Goal: Information Seeking & Learning: Learn about a topic

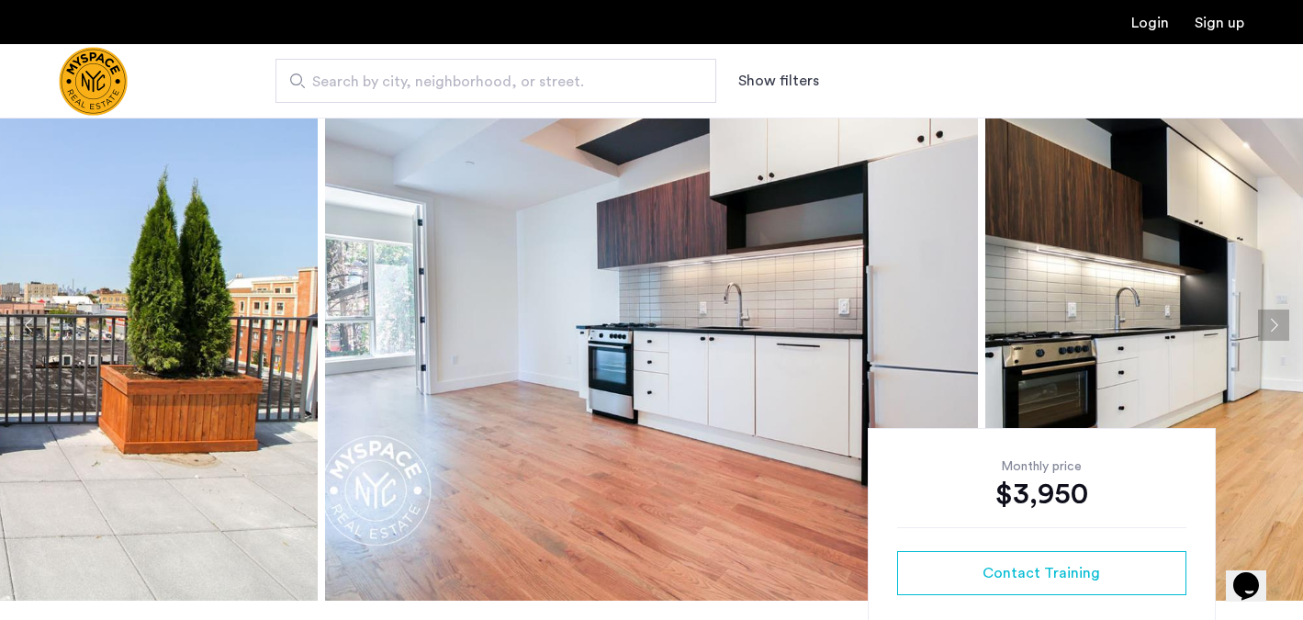
scroll to position [75, 0]
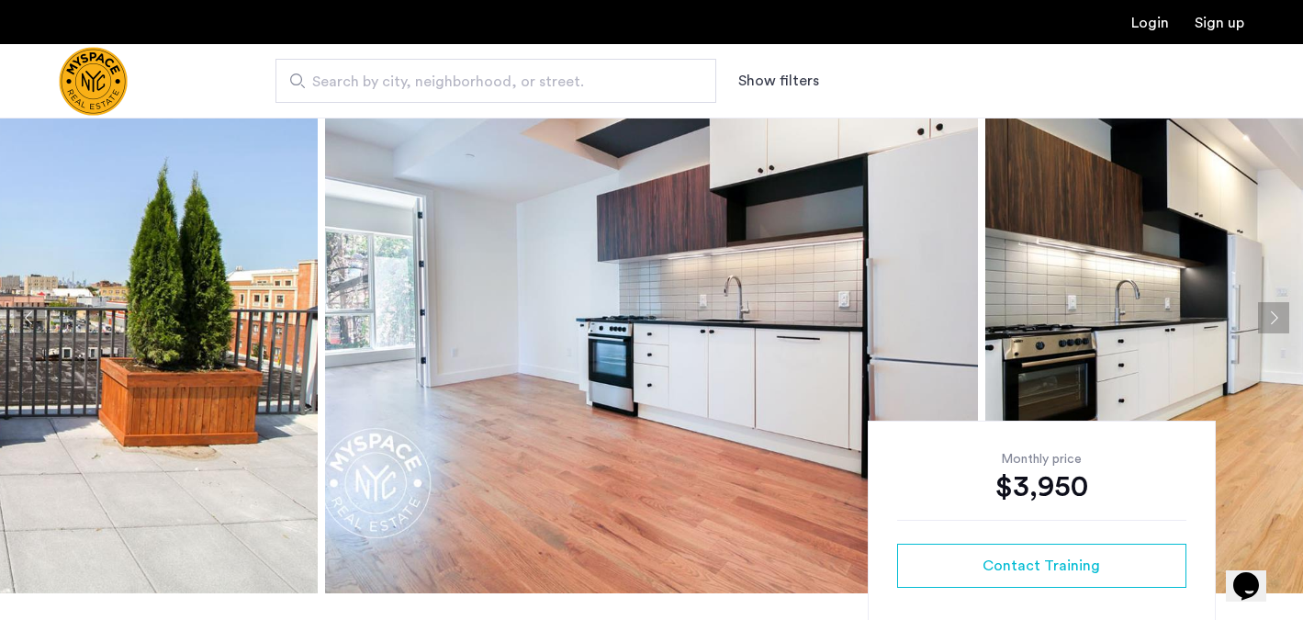
click at [1283, 315] on button "Next apartment" at bounding box center [1273, 317] width 31 height 31
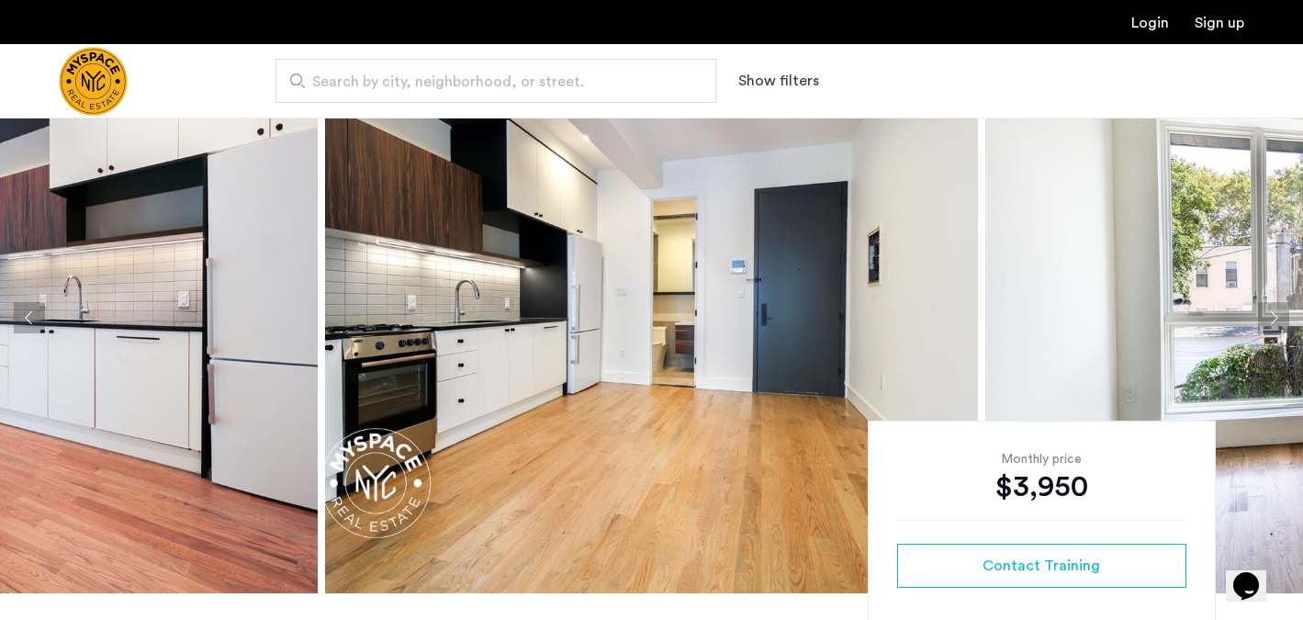
click at [1283, 314] on button "Next apartment" at bounding box center [1273, 317] width 31 height 31
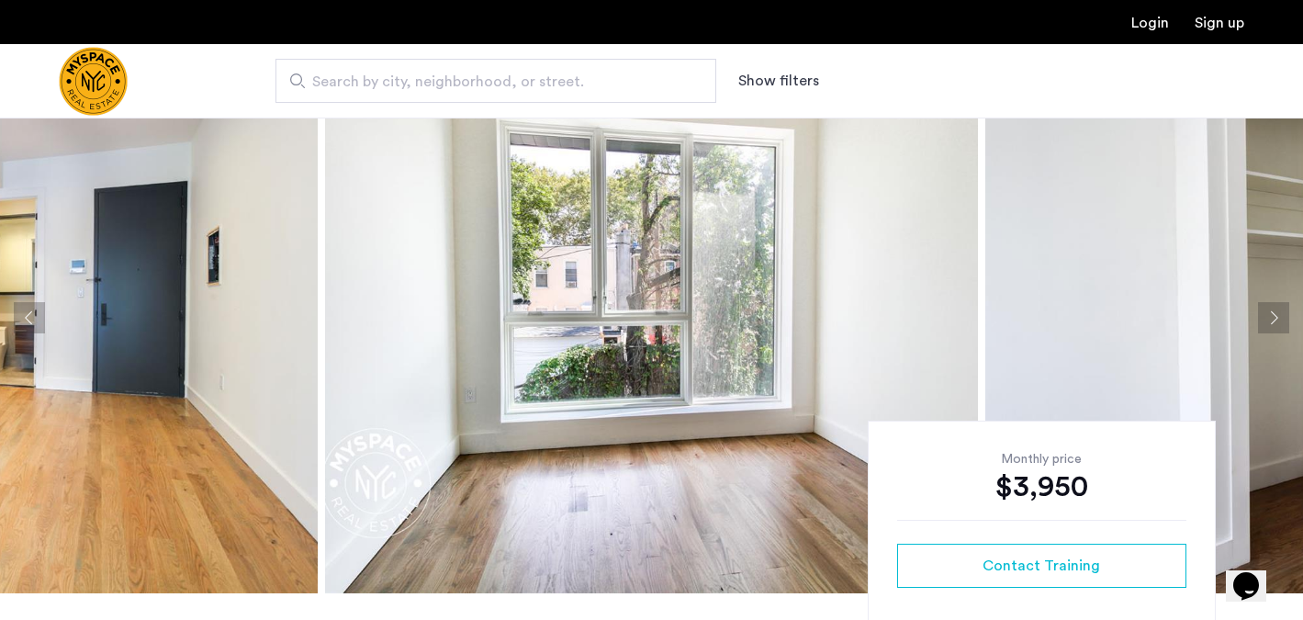
click at [1283, 314] on button "Next apartment" at bounding box center [1273, 317] width 31 height 31
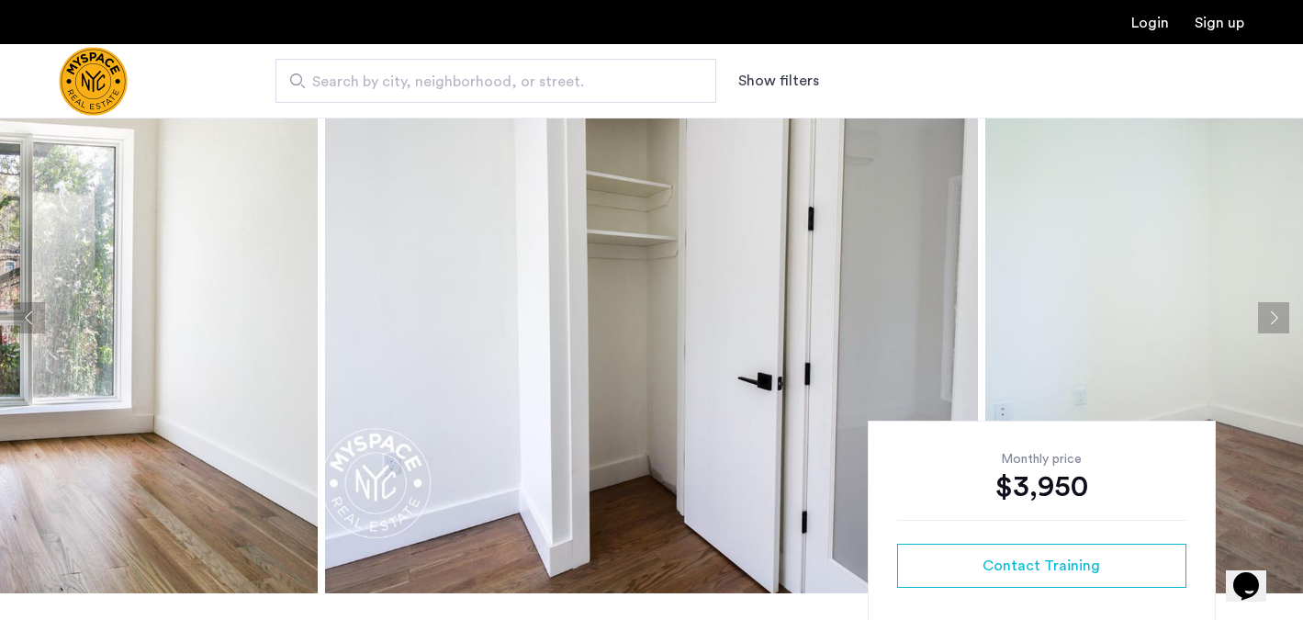
click at [1283, 315] on button "Next apartment" at bounding box center [1273, 317] width 31 height 31
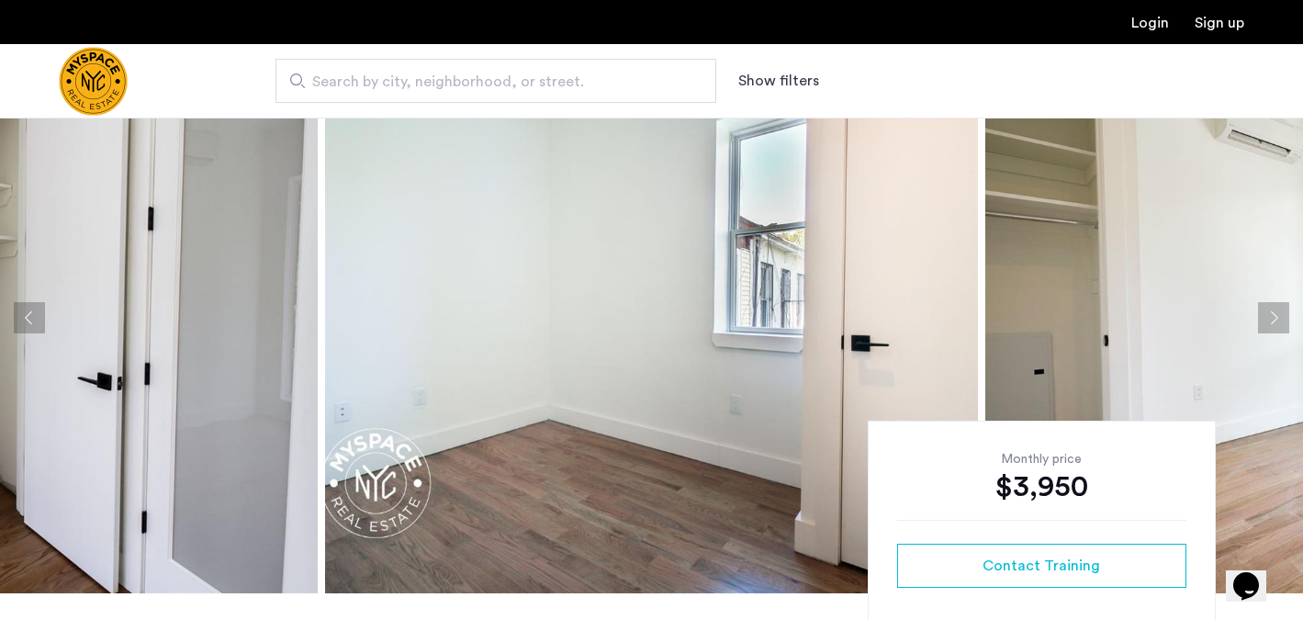
click at [1283, 315] on button "Next apartment" at bounding box center [1273, 317] width 31 height 31
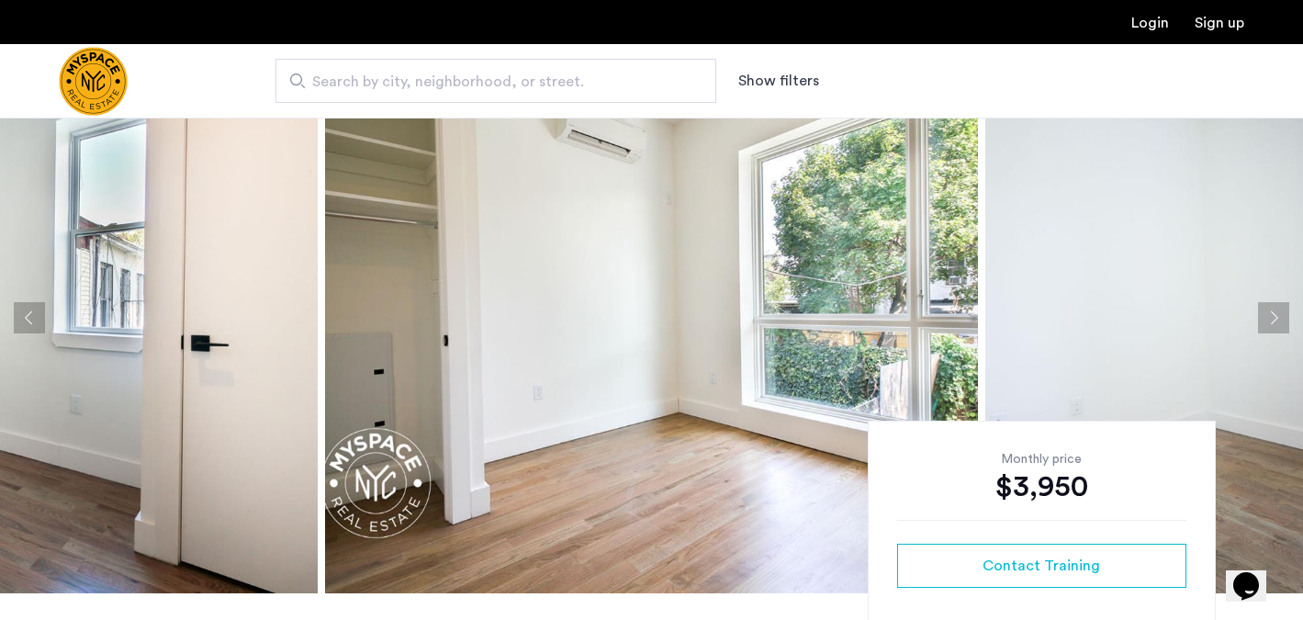
click at [1283, 318] on button "Next apartment" at bounding box center [1273, 317] width 31 height 31
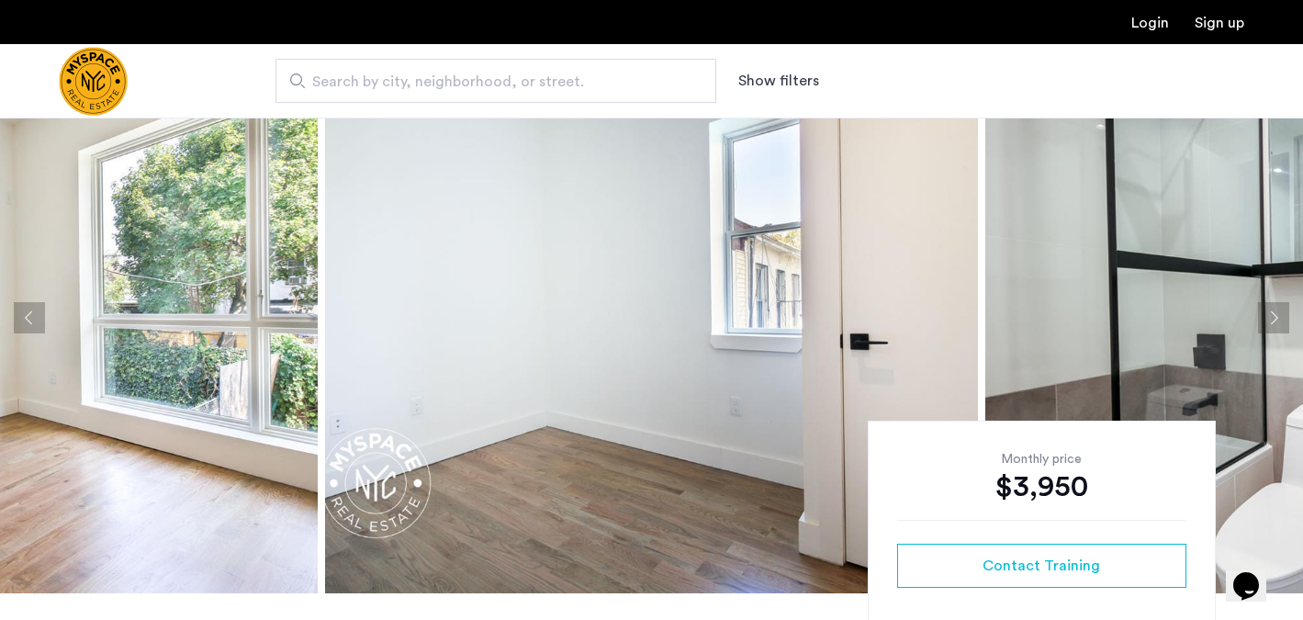
click at [1283, 319] on button "Next apartment" at bounding box center [1273, 317] width 31 height 31
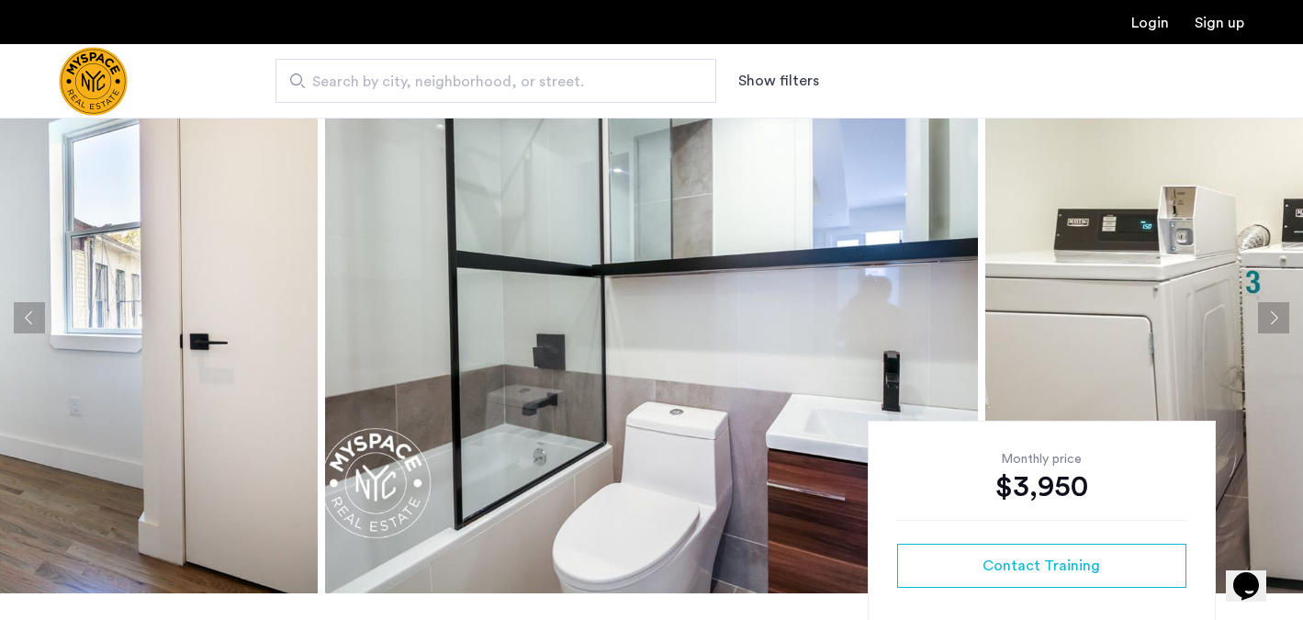
click at [1283, 319] on button "Next apartment" at bounding box center [1273, 317] width 31 height 31
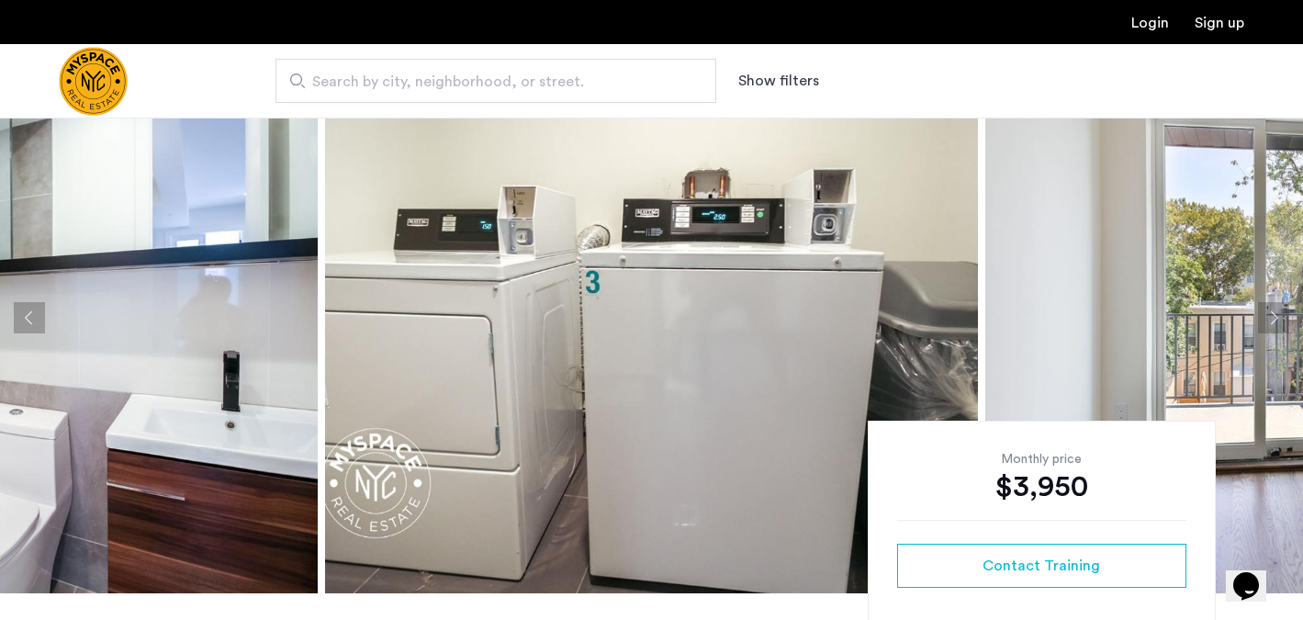
click at [1283, 320] on button "Next apartment" at bounding box center [1273, 317] width 31 height 31
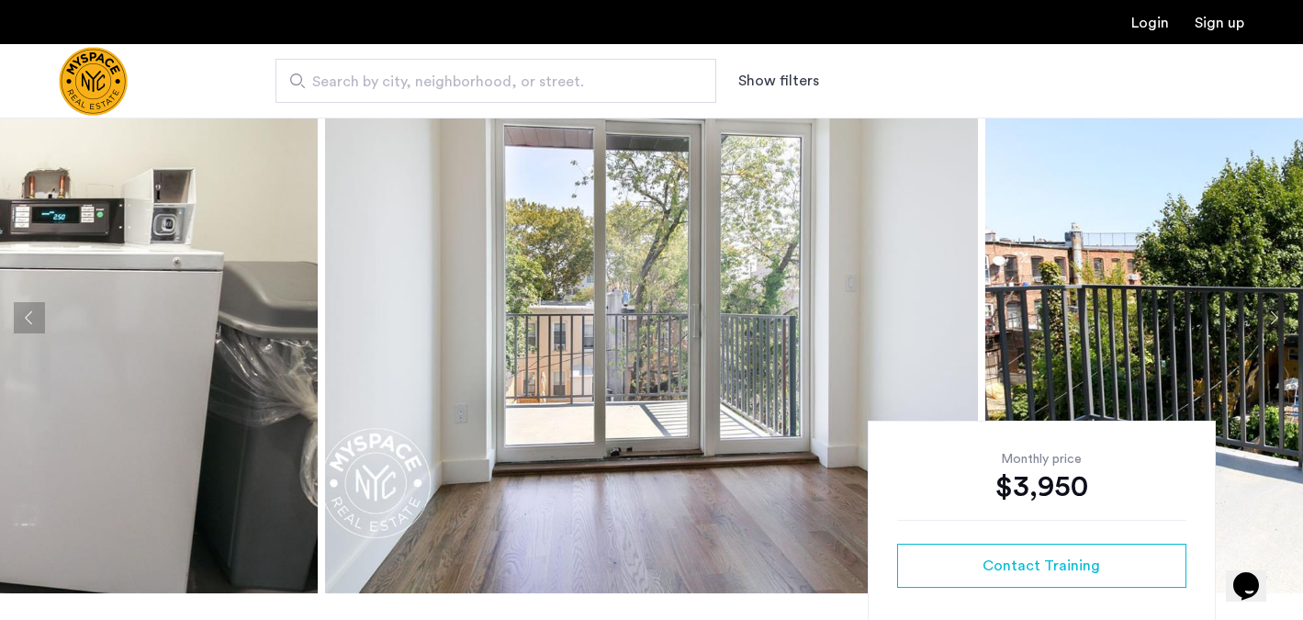
click at [1283, 320] on button "Next apartment" at bounding box center [1273, 317] width 31 height 31
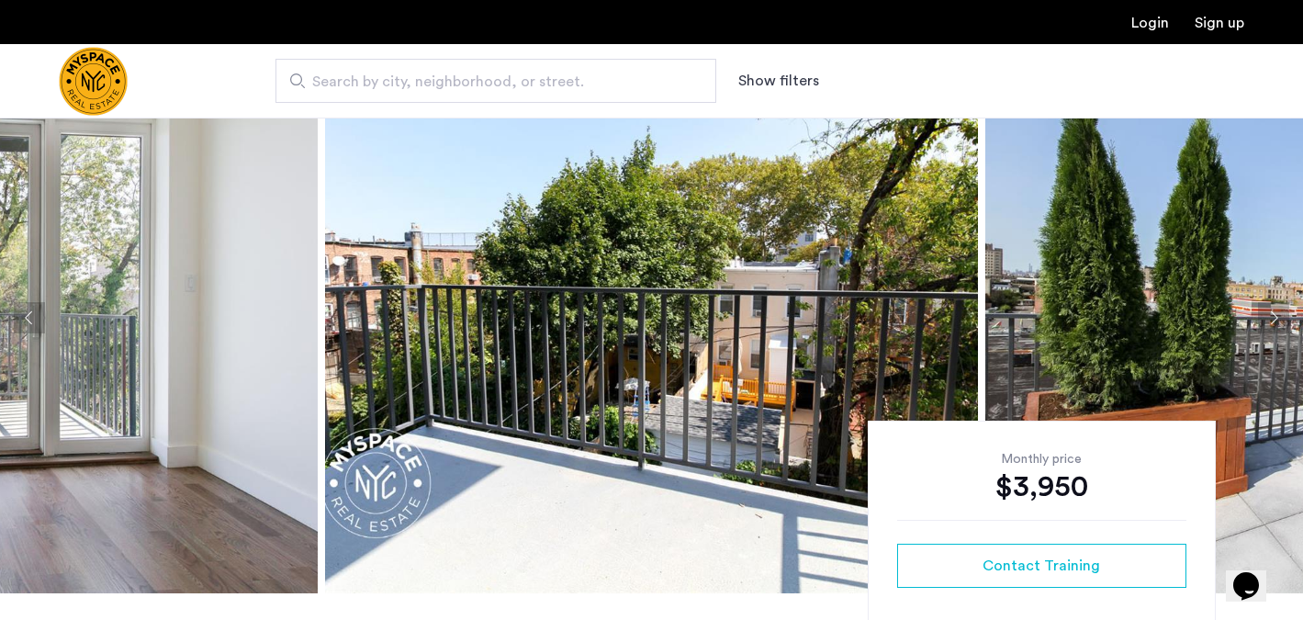
click at [1283, 321] on button "Next apartment" at bounding box center [1273, 317] width 31 height 31
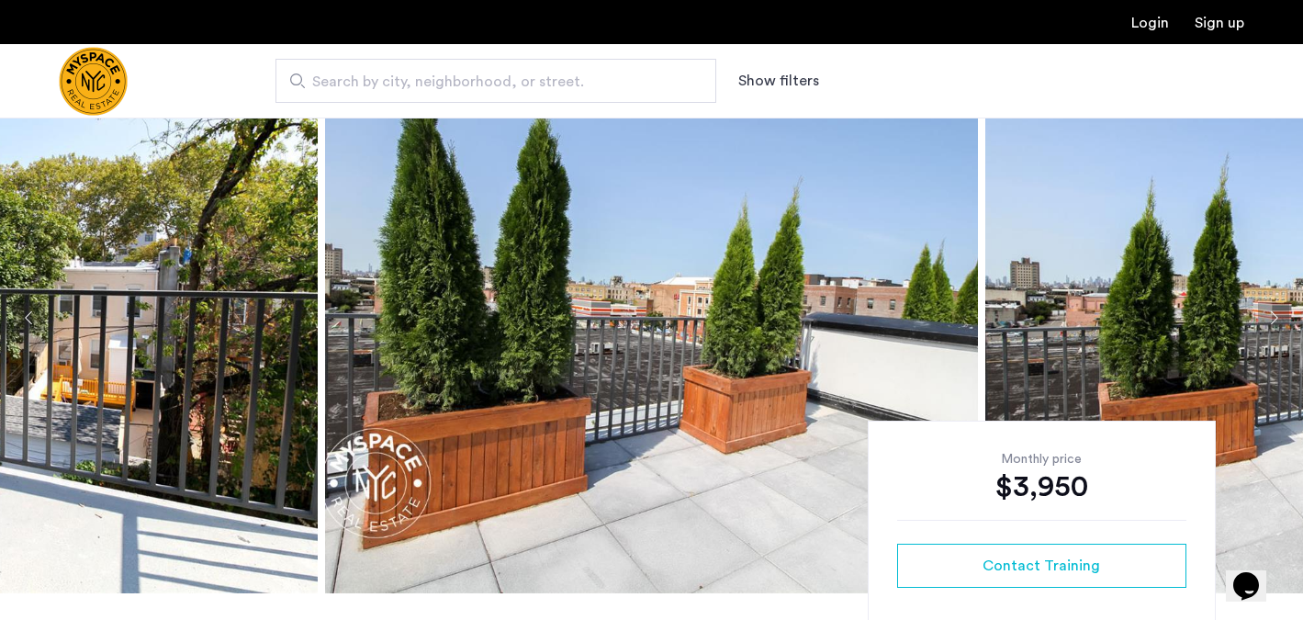
click at [1283, 321] on button "Next apartment" at bounding box center [1273, 317] width 31 height 31
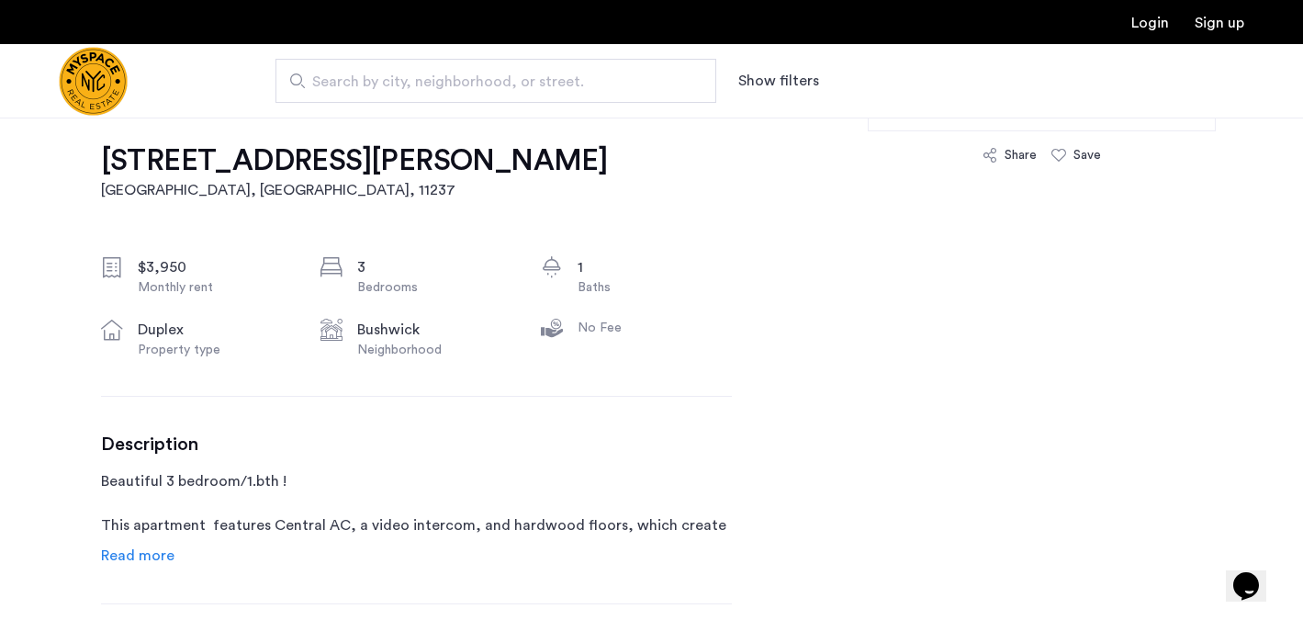
scroll to position [502, 0]
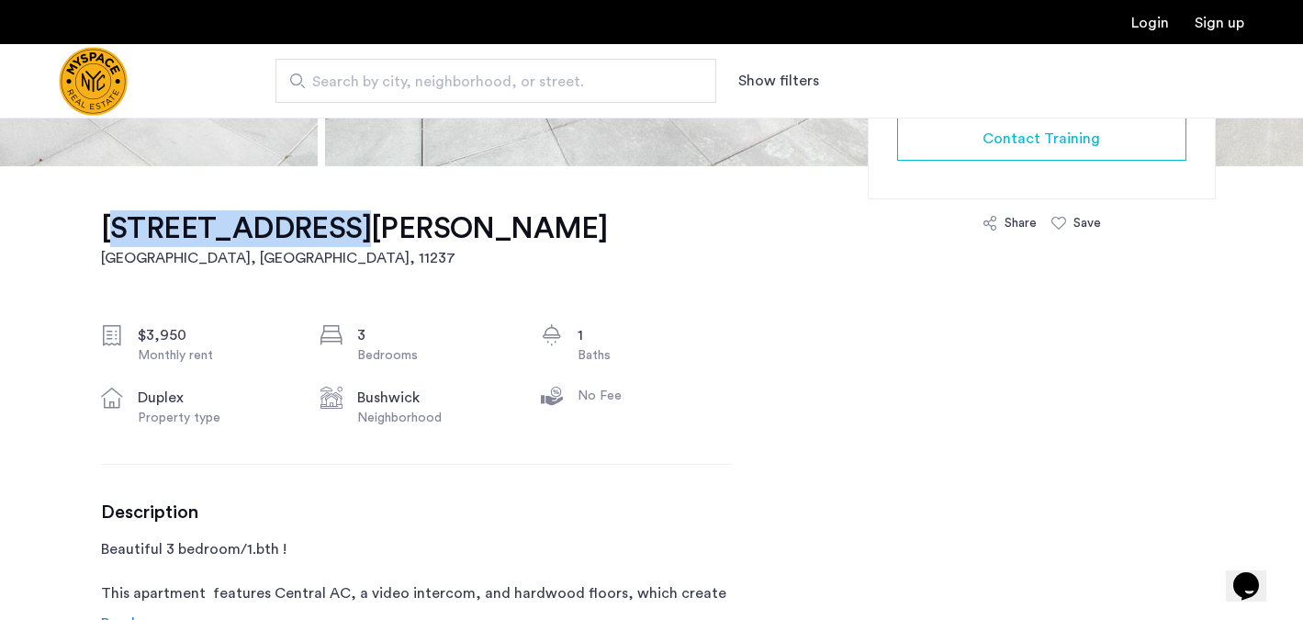
drag, startPoint x: 76, startPoint y: 234, endPoint x: 321, endPoint y: 215, distance: 245.1
copy h1 "[STREET_ADDRESS][PERSON_NAME]"
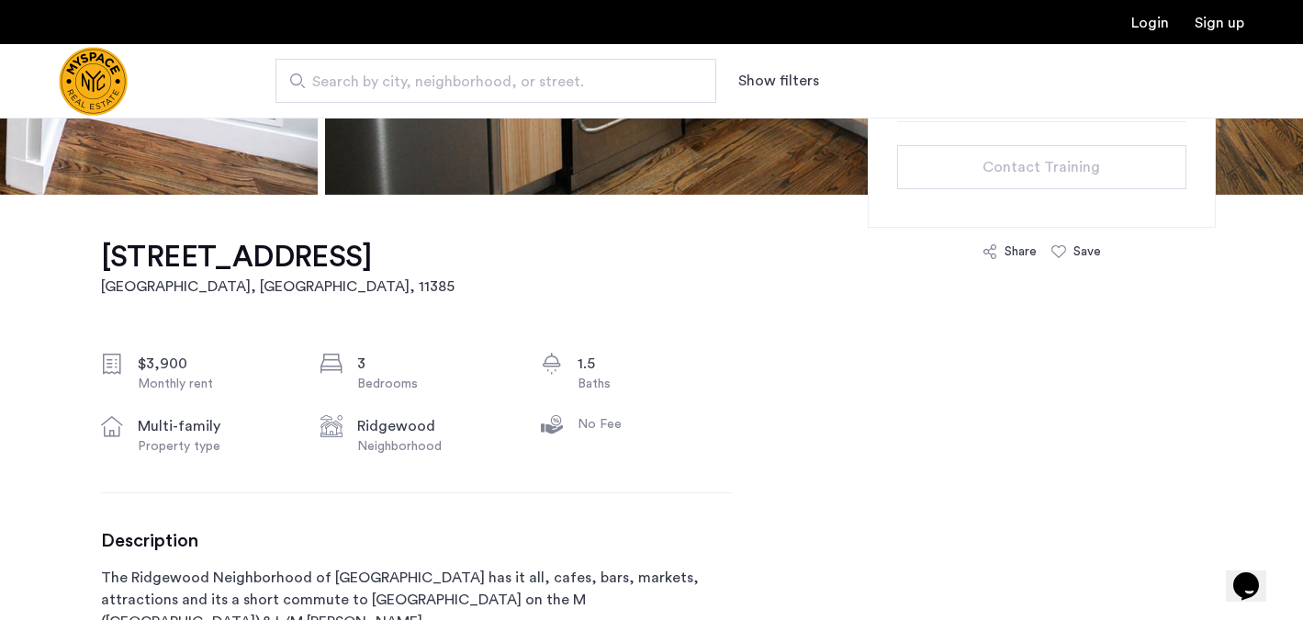
scroll to position [475, 0]
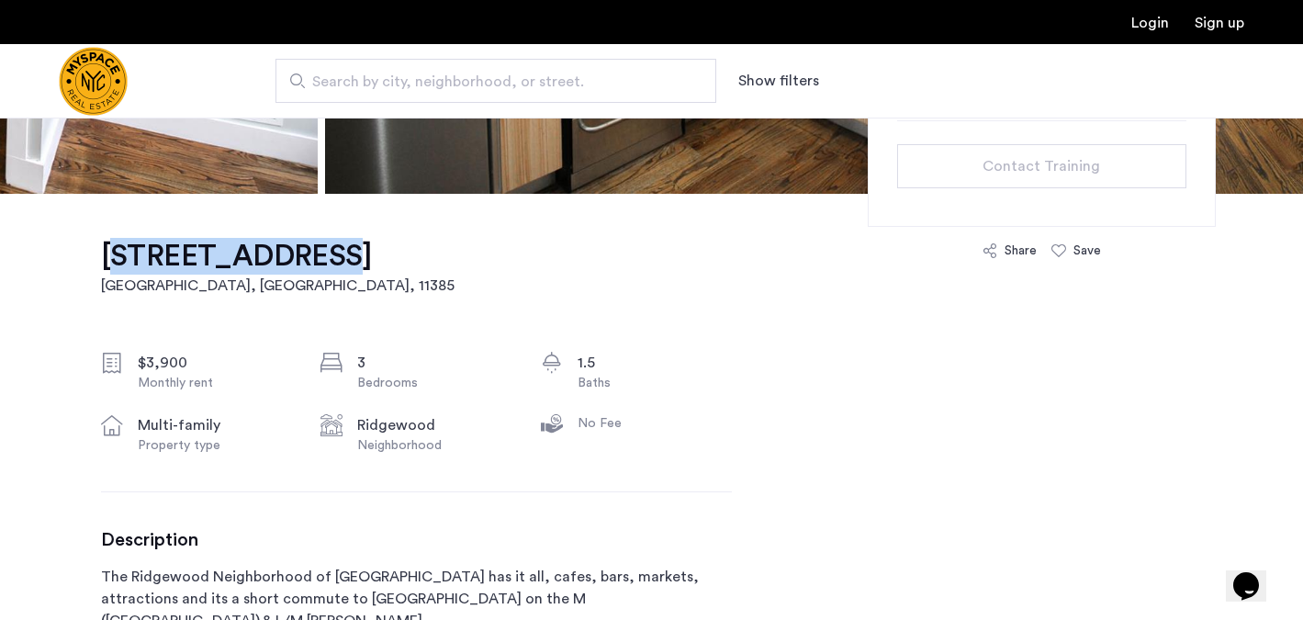
drag, startPoint x: 85, startPoint y: 255, endPoint x: 286, endPoint y: 258, distance: 201.2
copy h1 "1719 Gates Ave"
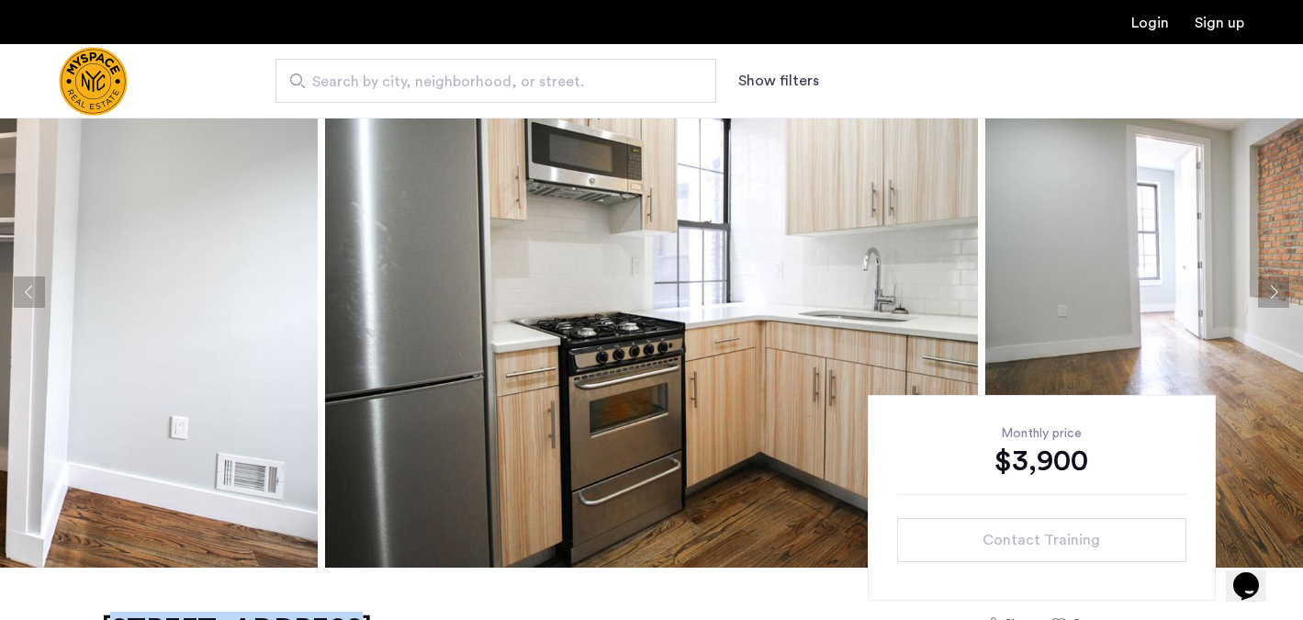
scroll to position [74, 0]
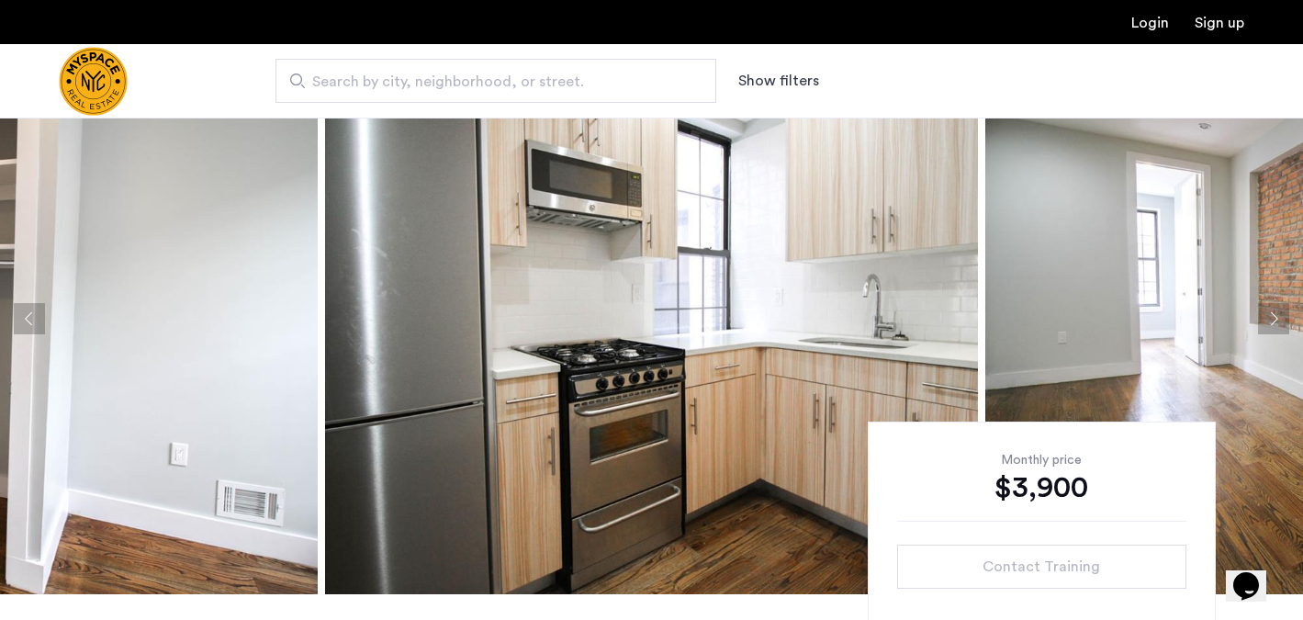
click at [1266, 310] on button "Next apartment" at bounding box center [1273, 318] width 31 height 31
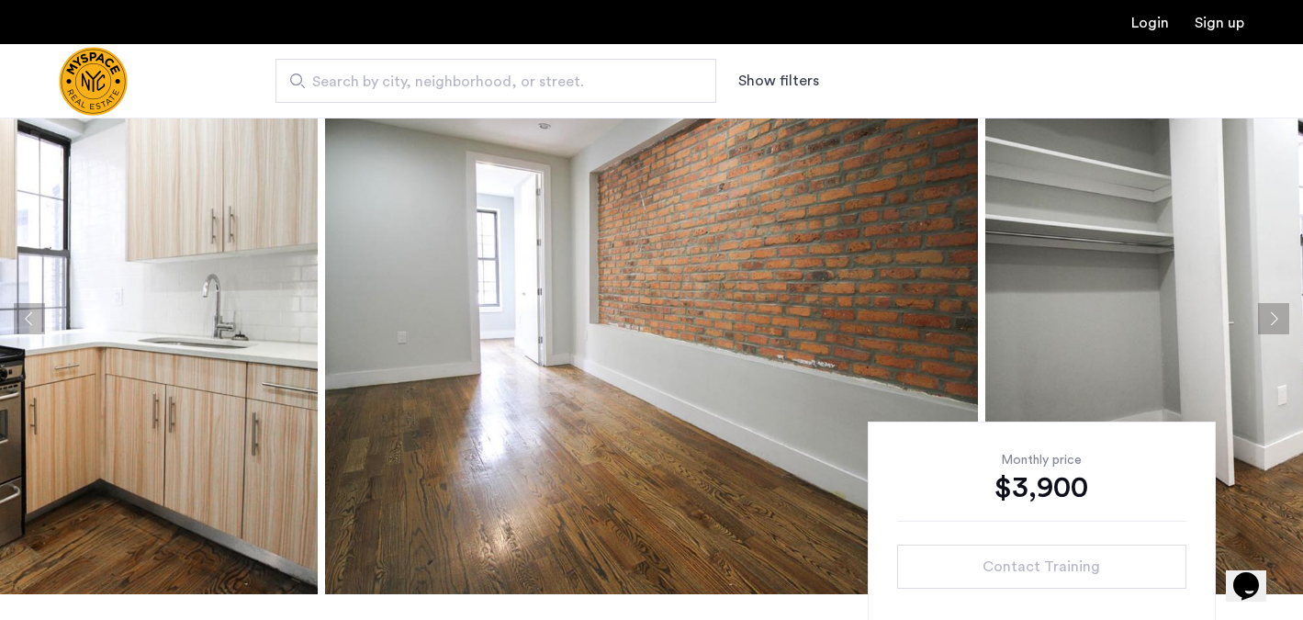
click at [1266, 310] on button "Next apartment" at bounding box center [1273, 318] width 31 height 31
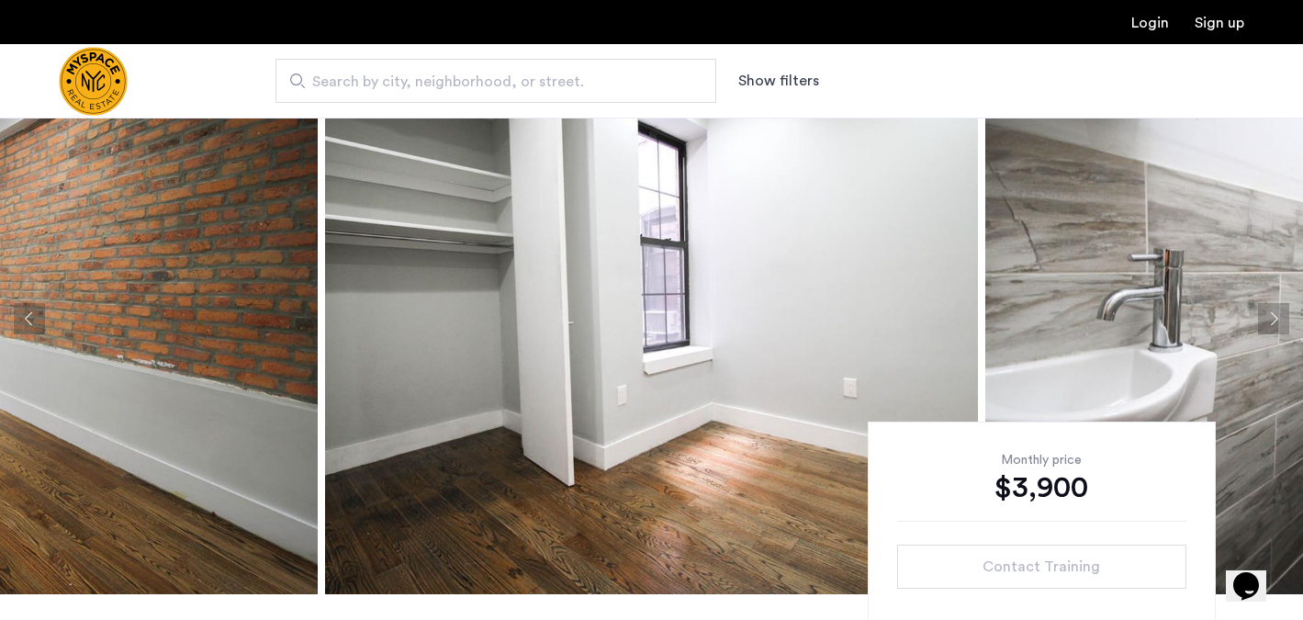
click at [1266, 310] on button "Next apartment" at bounding box center [1273, 318] width 31 height 31
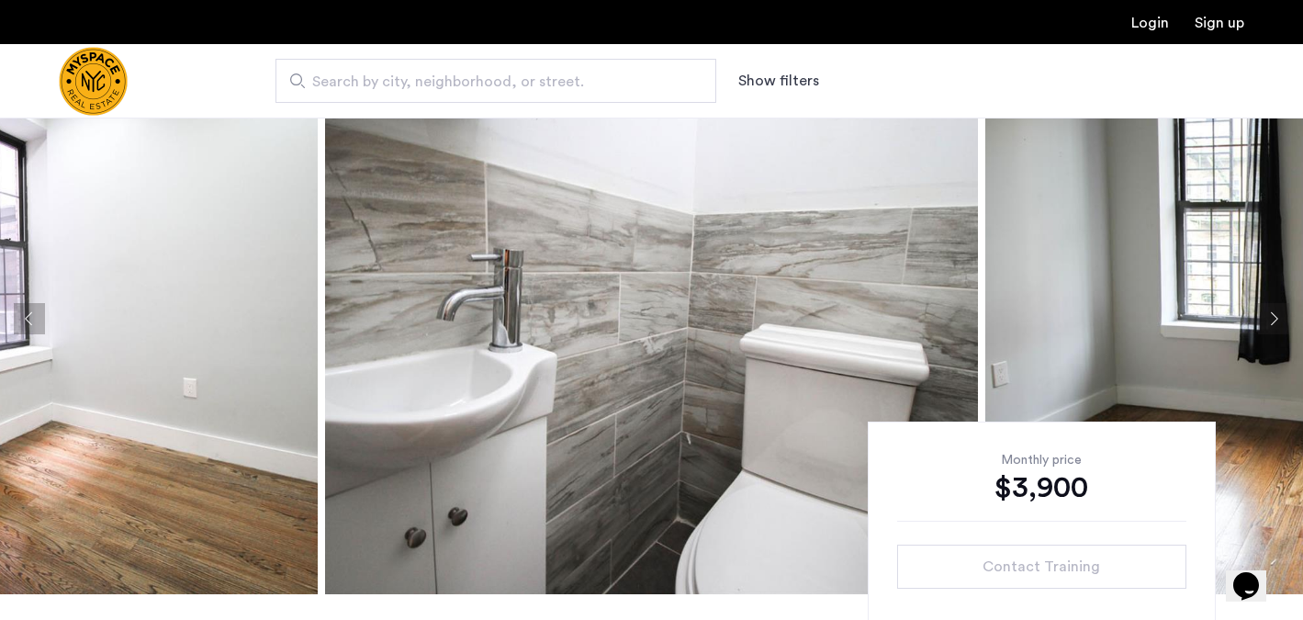
click at [1266, 310] on button "Next apartment" at bounding box center [1273, 318] width 31 height 31
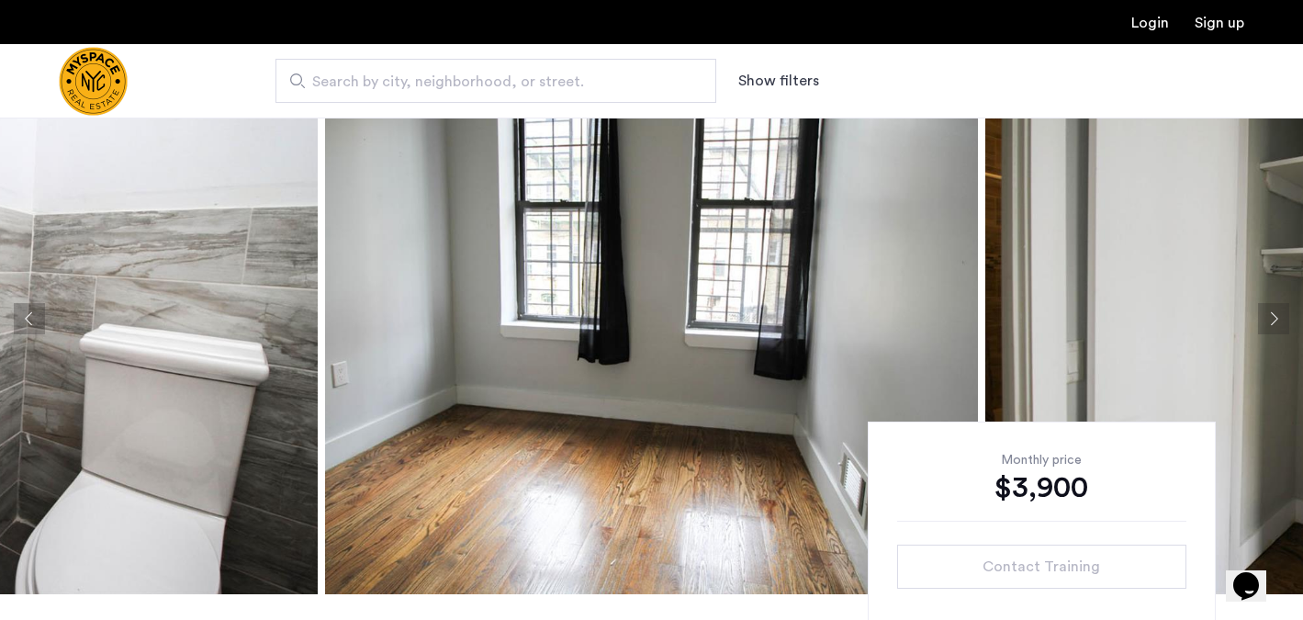
click at [1266, 310] on button "Next apartment" at bounding box center [1273, 318] width 31 height 31
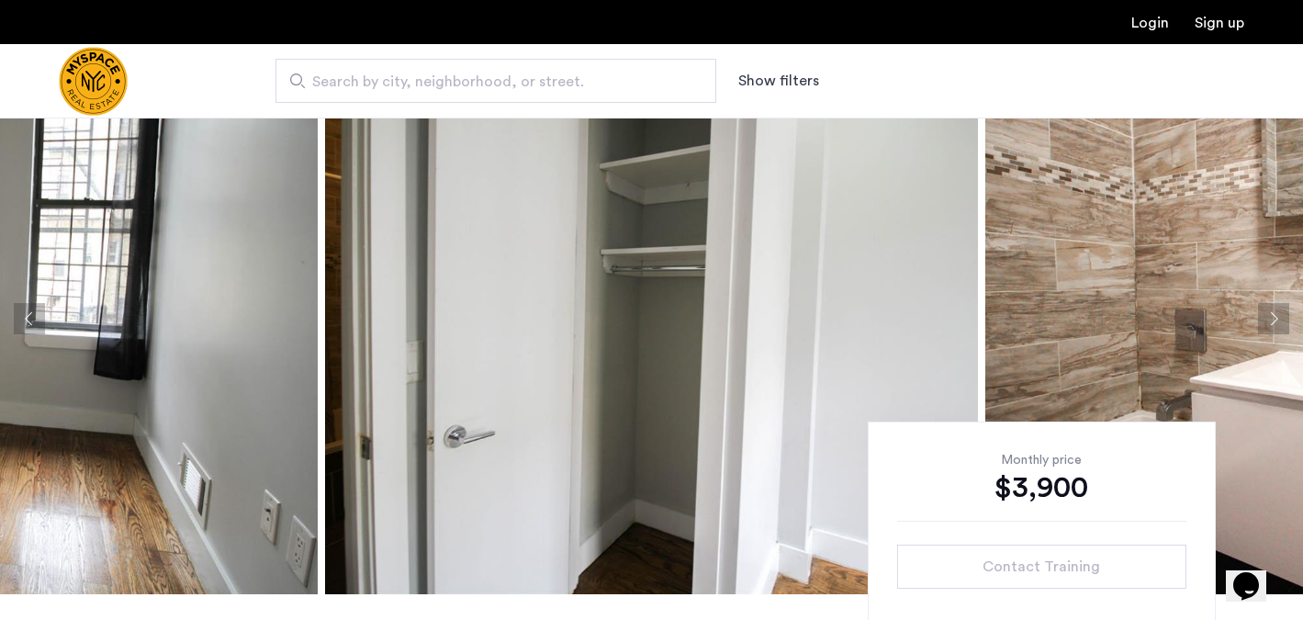
click at [1266, 310] on button "Next apartment" at bounding box center [1273, 318] width 31 height 31
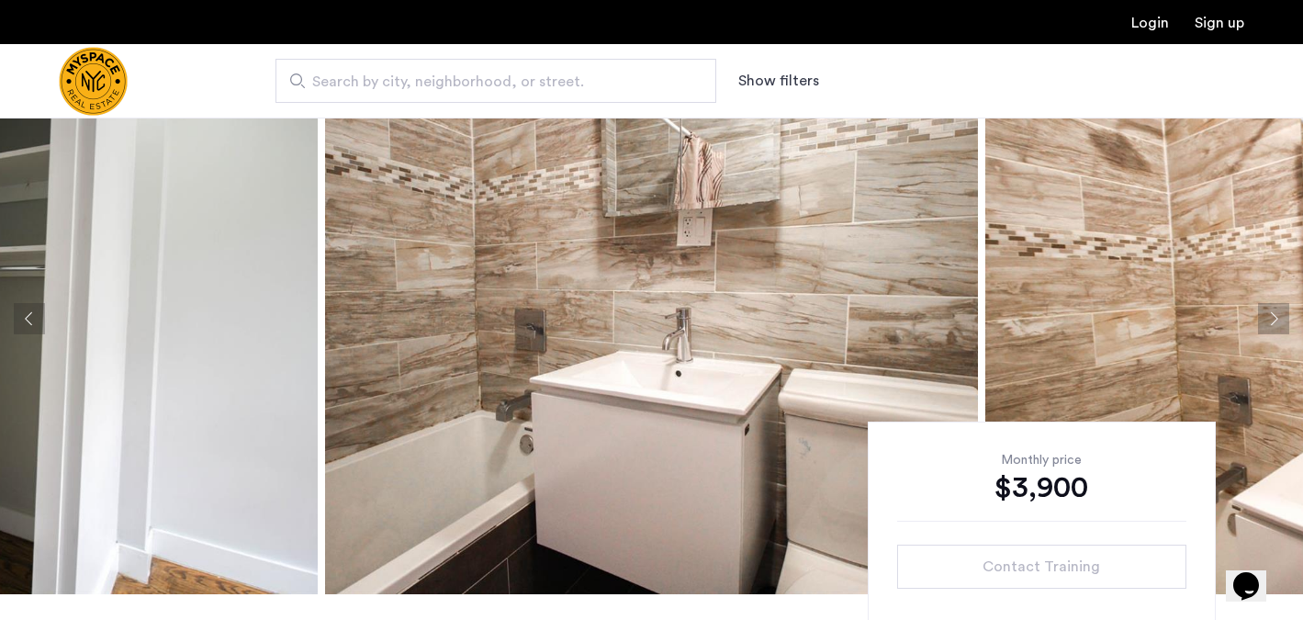
click at [1266, 310] on button "Next apartment" at bounding box center [1273, 318] width 31 height 31
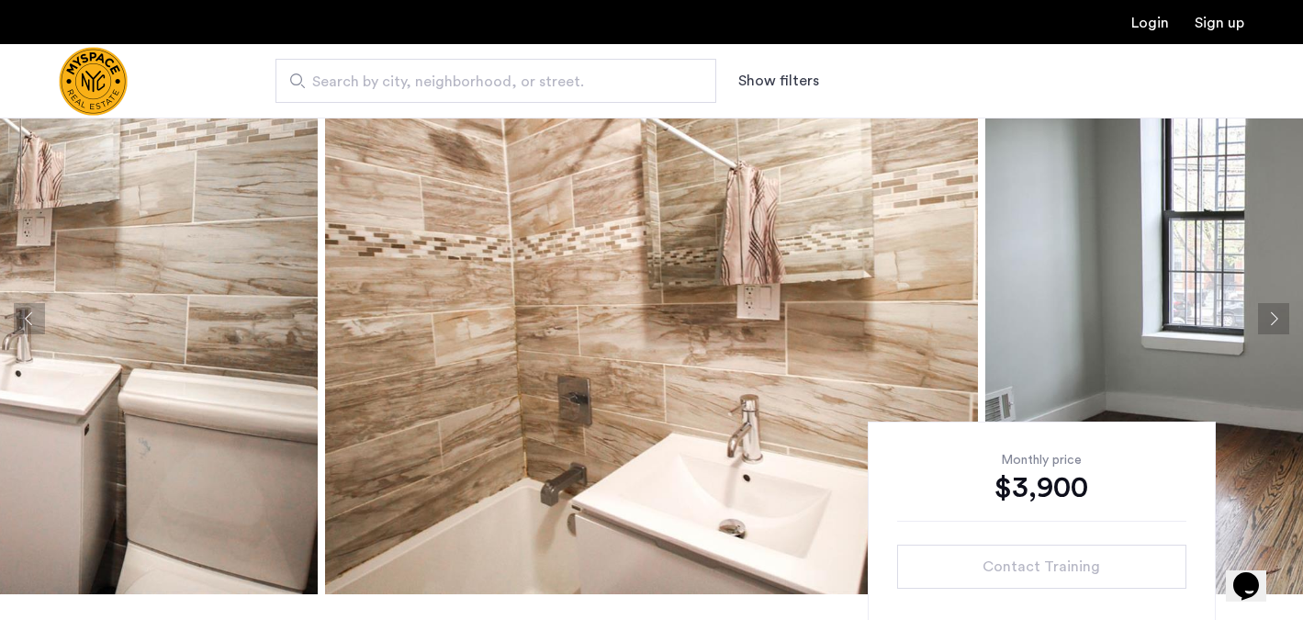
click at [1266, 310] on button "Next apartment" at bounding box center [1273, 318] width 31 height 31
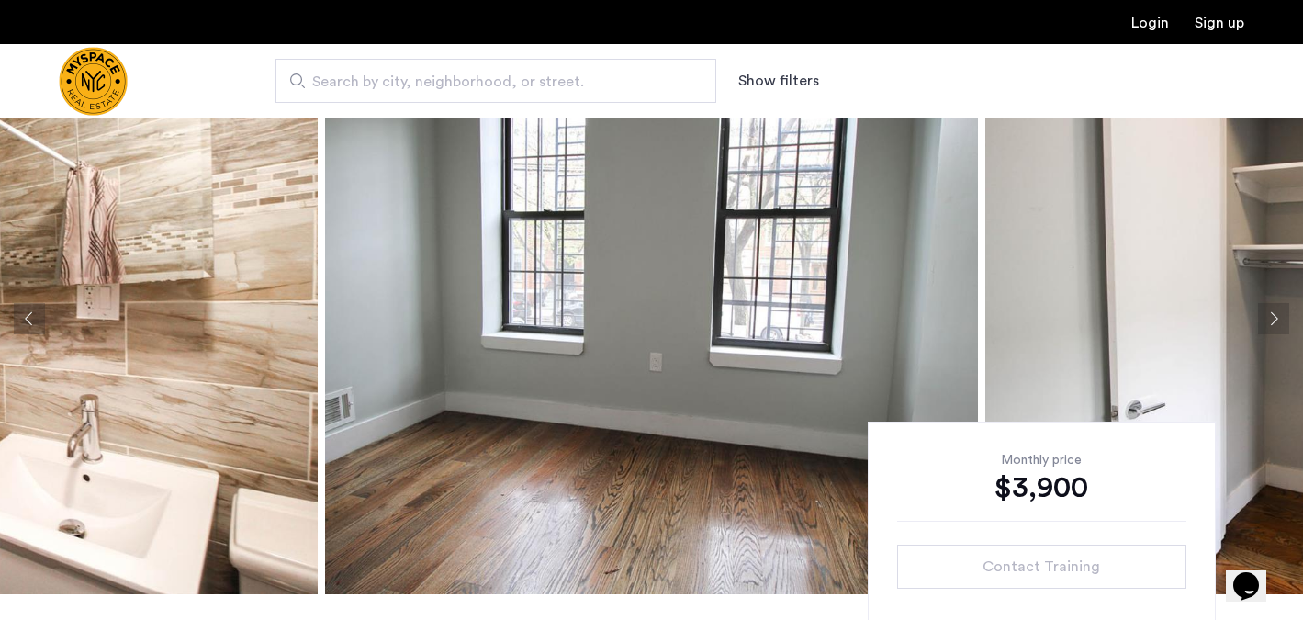
click at [1266, 310] on button "Next apartment" at bounding box center [1273, 318] width 31 height 31
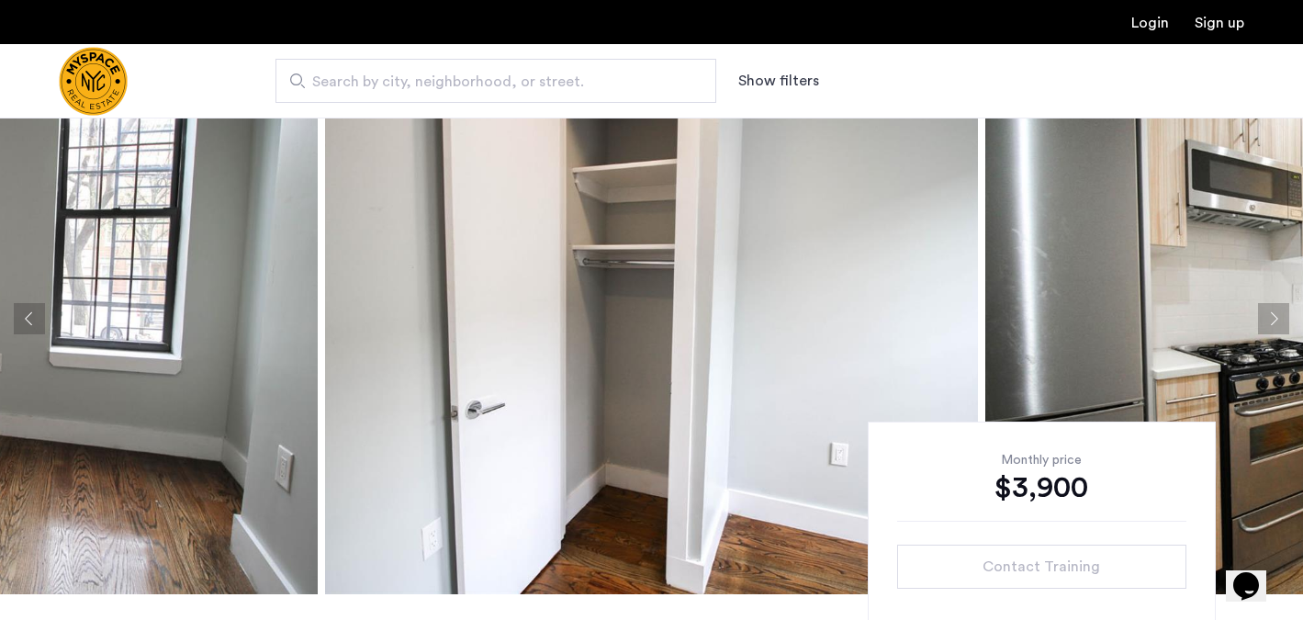
click at [1266, 310] on button "Next apartment" at bounding box center [1273, 318] width 31 height 31
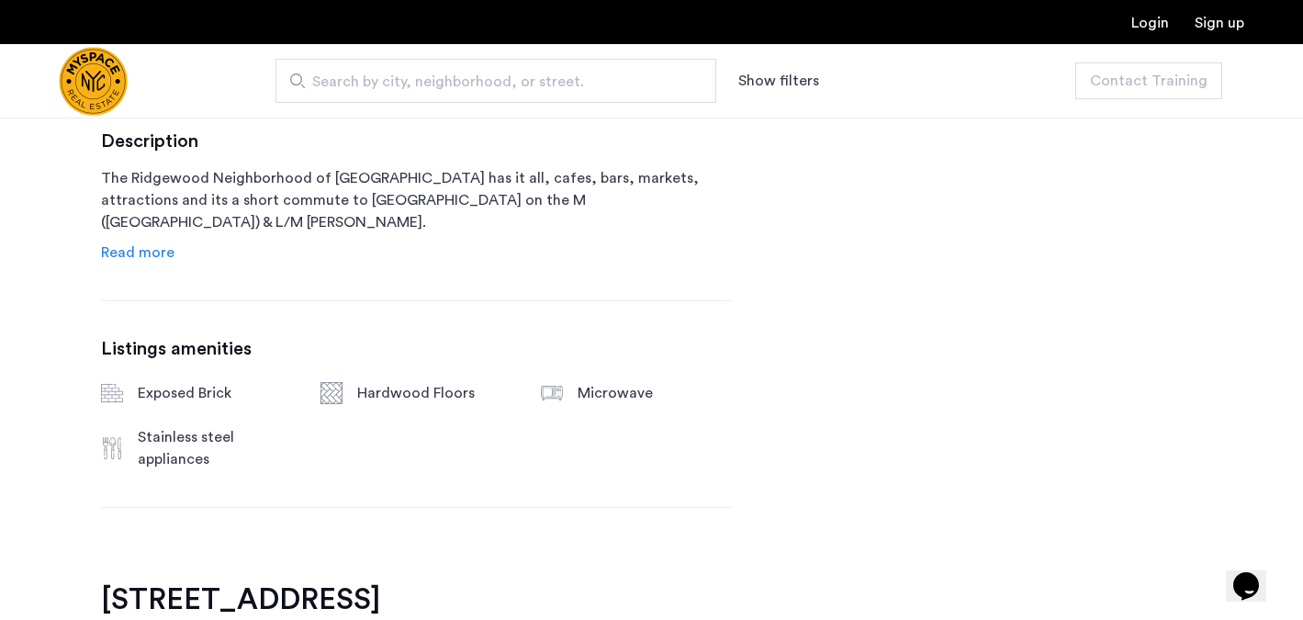
scroll to position [878, 0]
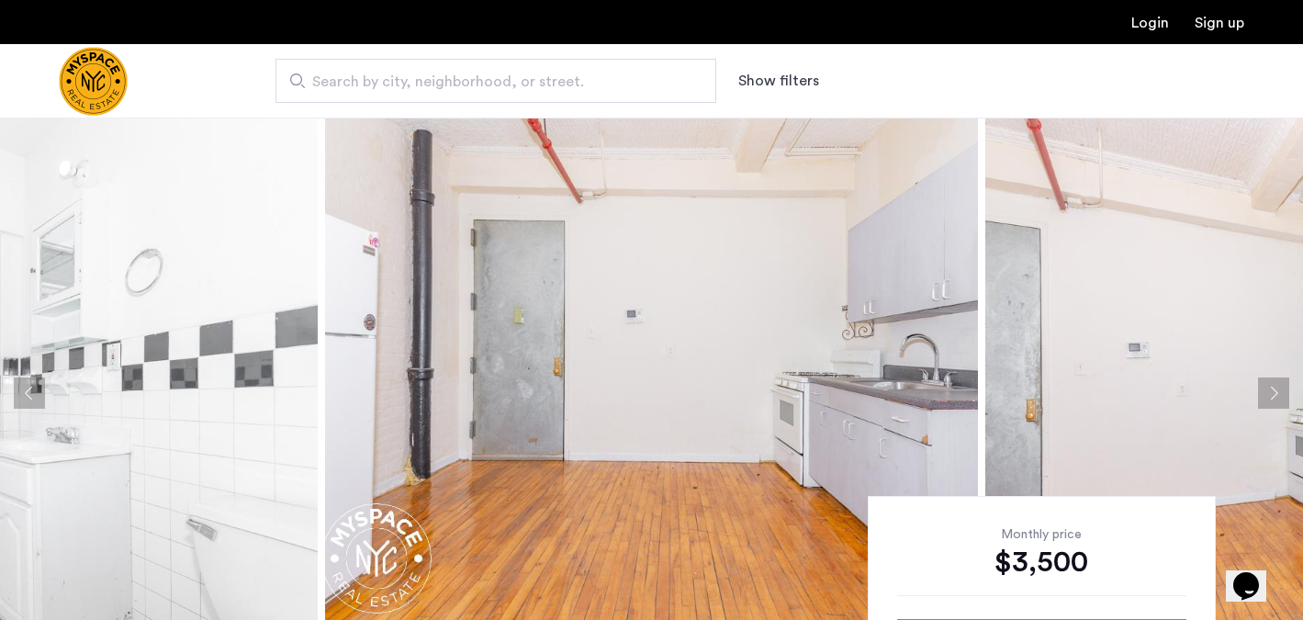
scroll to position [35, 0]
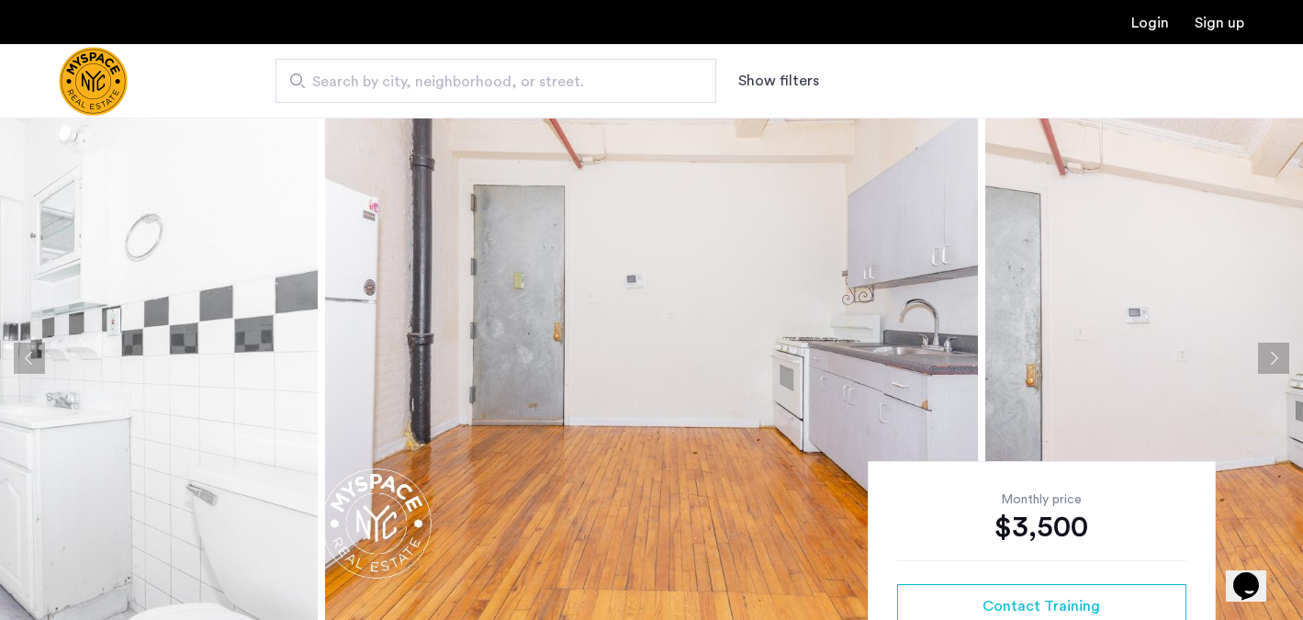
click at [1267, 352] on button "Next apartment" at bounding box center [1273, 358] width 31 height 31
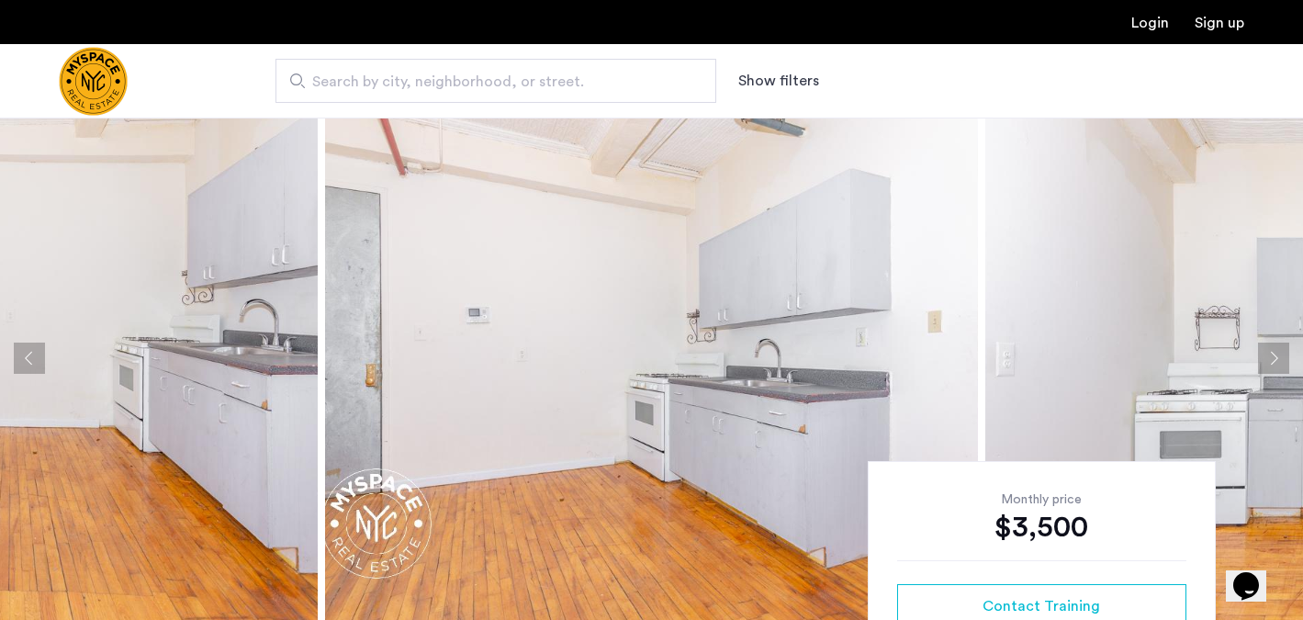
click at [1267, 352] on button "Next apartment" at bounding box center [1273, 358] width 31 height 31
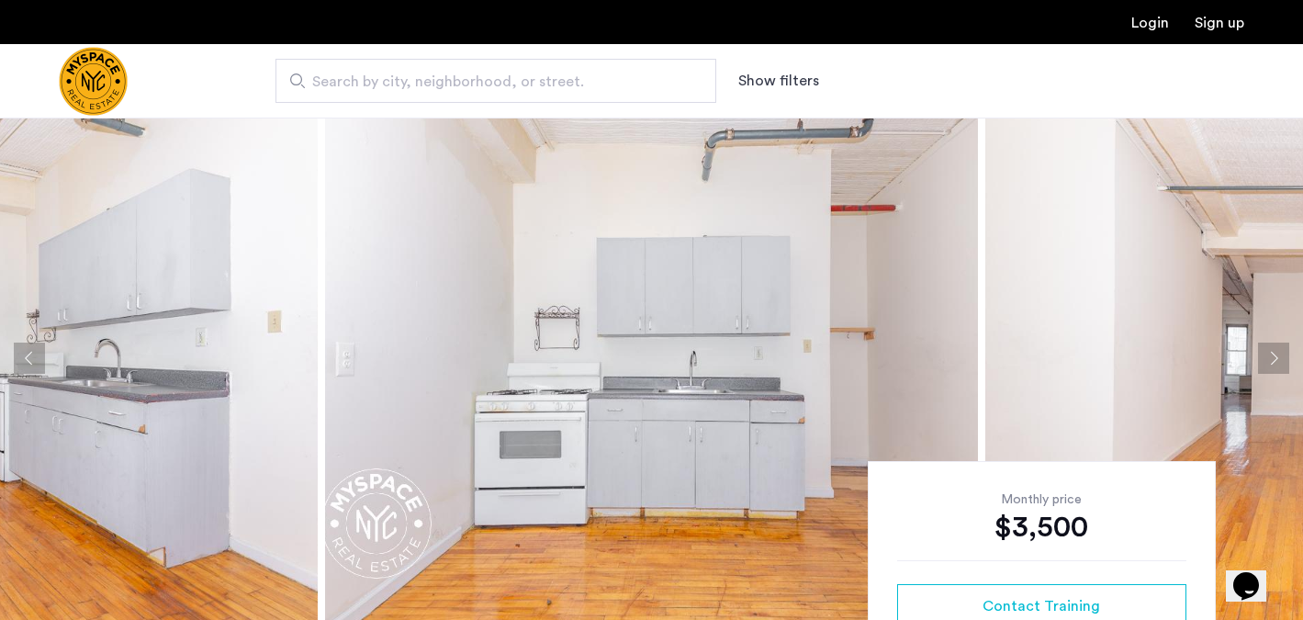
click at [1267, 352] on button "Next apartment" at bounding box center [1273, 358] width 31 height 31
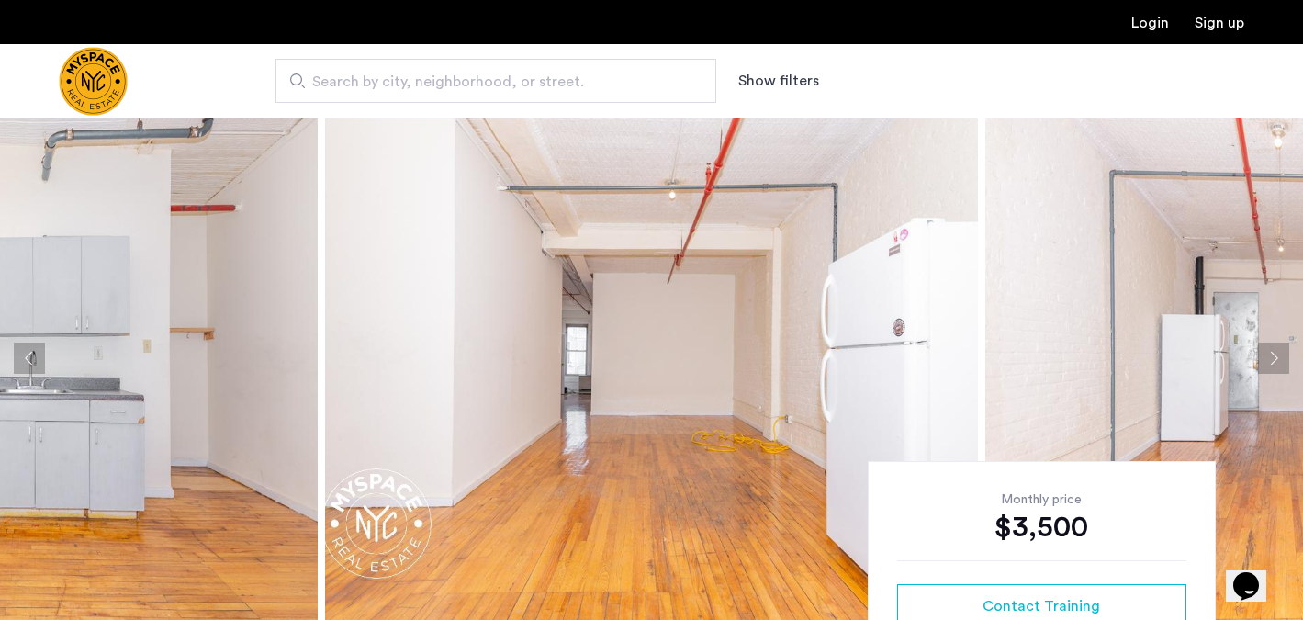
click at [1267, 352] on button "Next apartment" at bounding box center [1273, 358] width 31 height 31
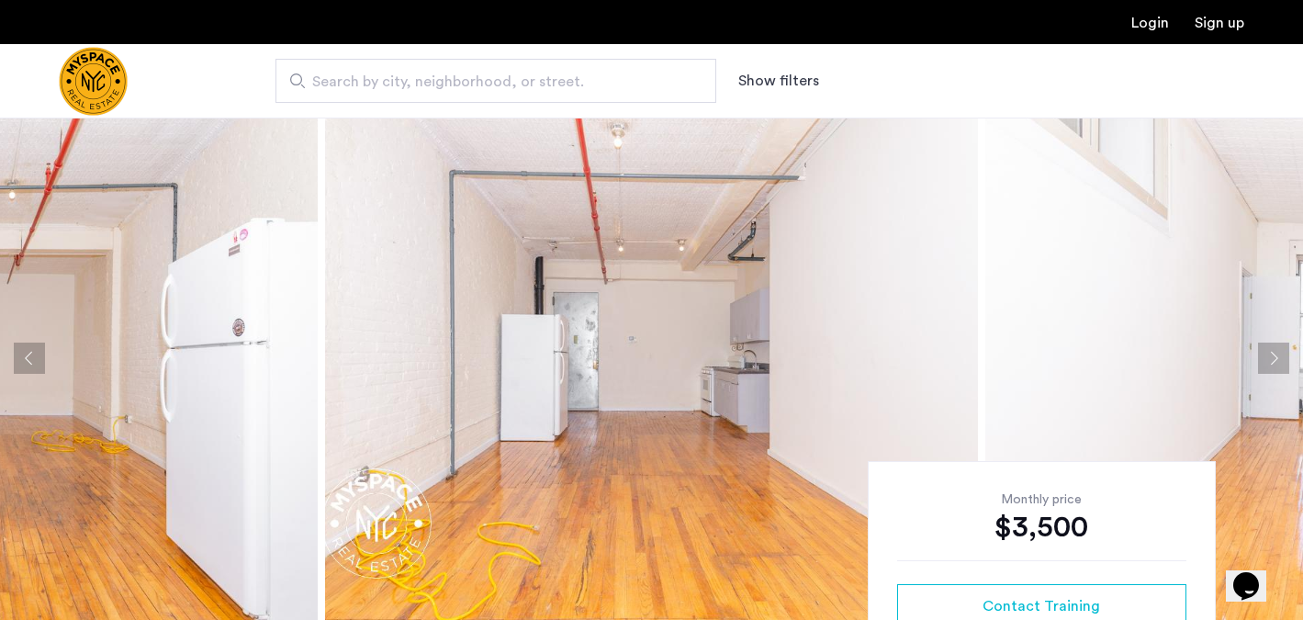
click at [1267, 352] on button "Next apartment" at bounding box center [1273, 358] width 31 height 31
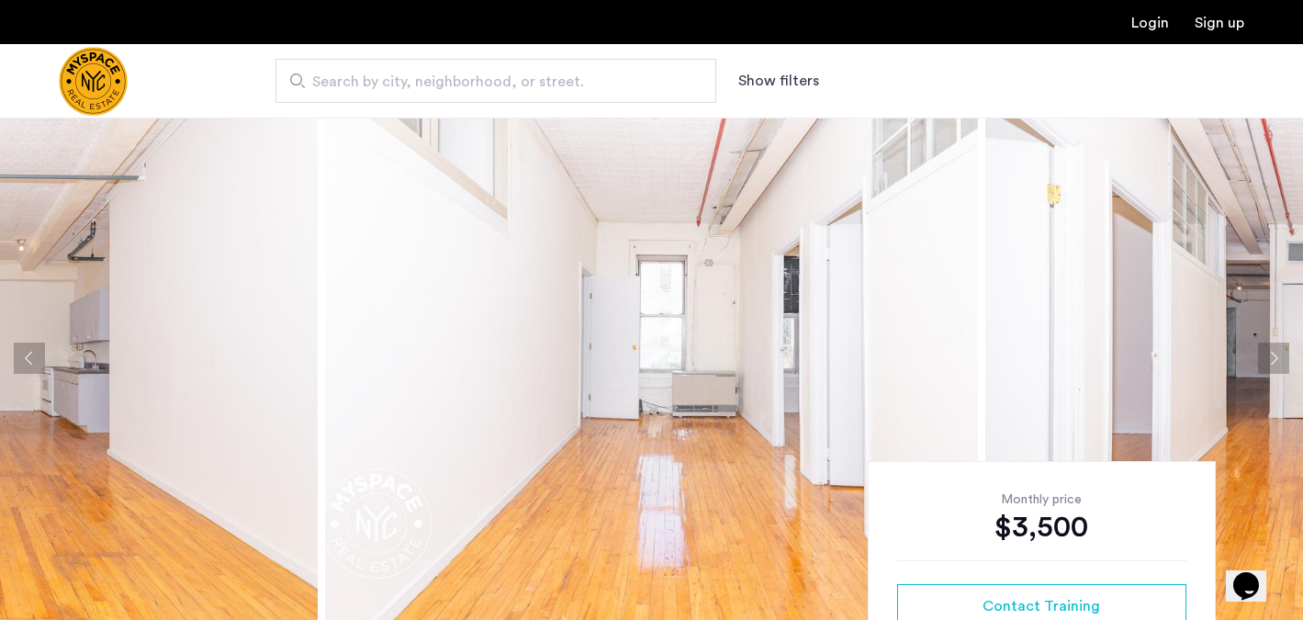
click at [1267, 352] on button "Next apartment" at bounding box center [1273, 358] width 31 height 31
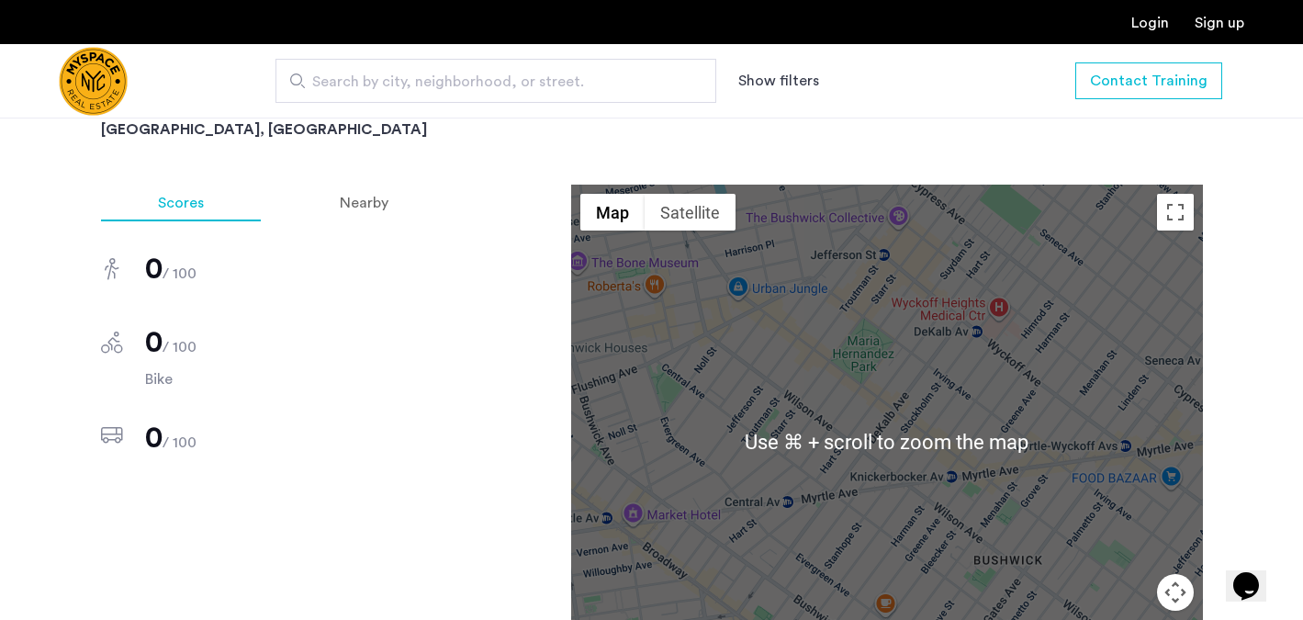
scroll to position [1160, 0]
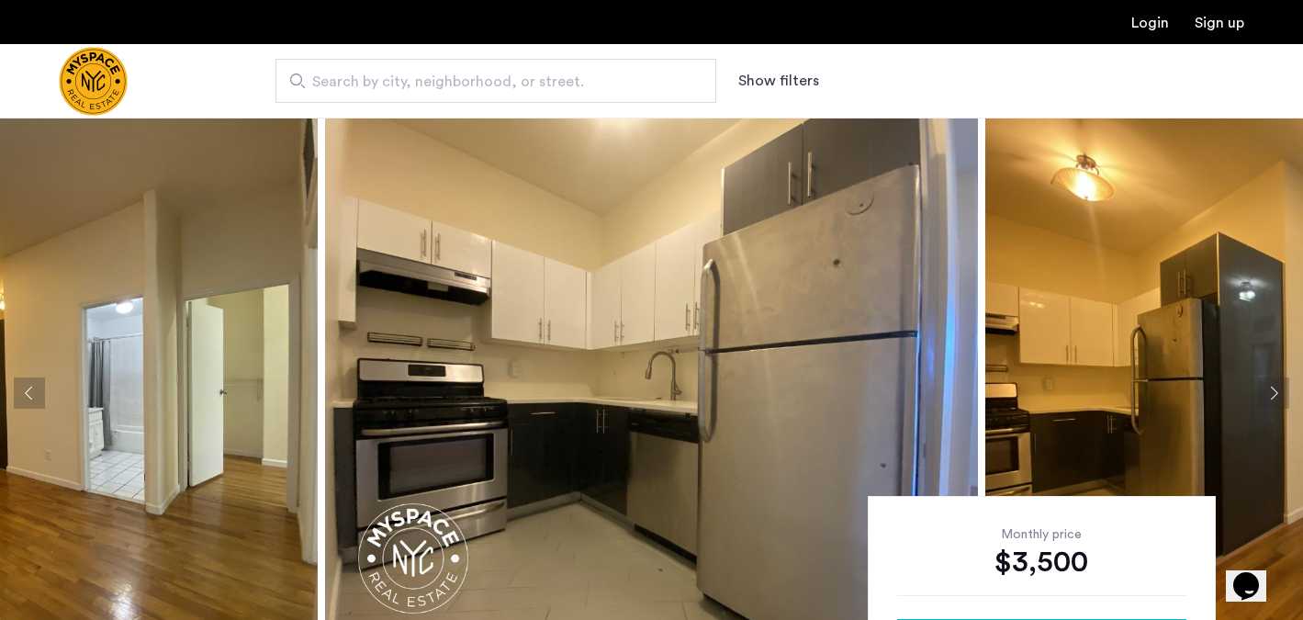
click at [1279, 392] on button "Next apartment" at bounding box center [1273, 393] width 31 height 31
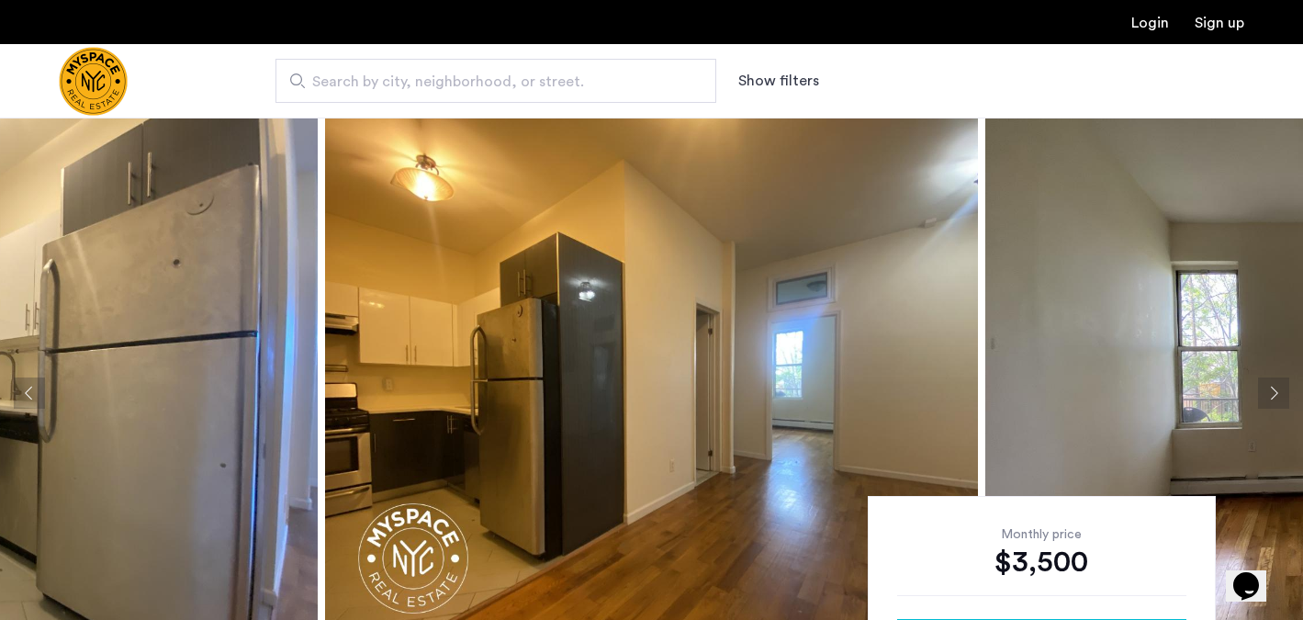
click at [1279, 392] on button "Next apartment" at bounding box center [1273, 393] width 31 height 31
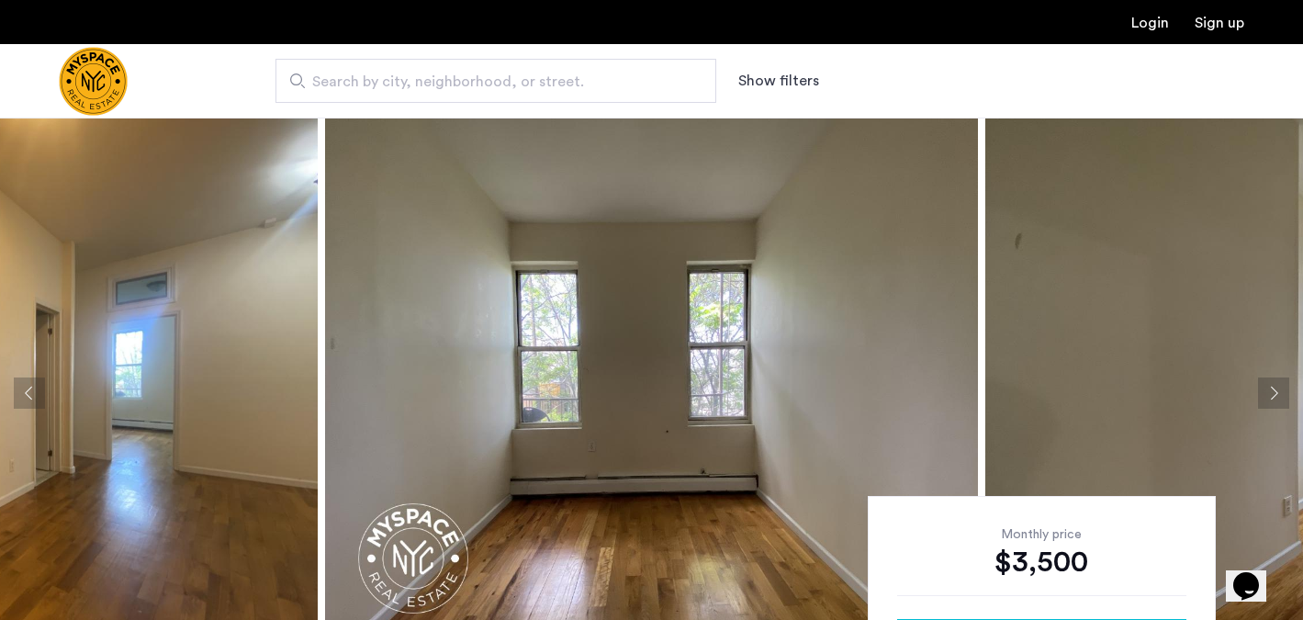
click at [1279, 392] on button "Next apartment" at bounding box center [1273, 393] width 31 height 31
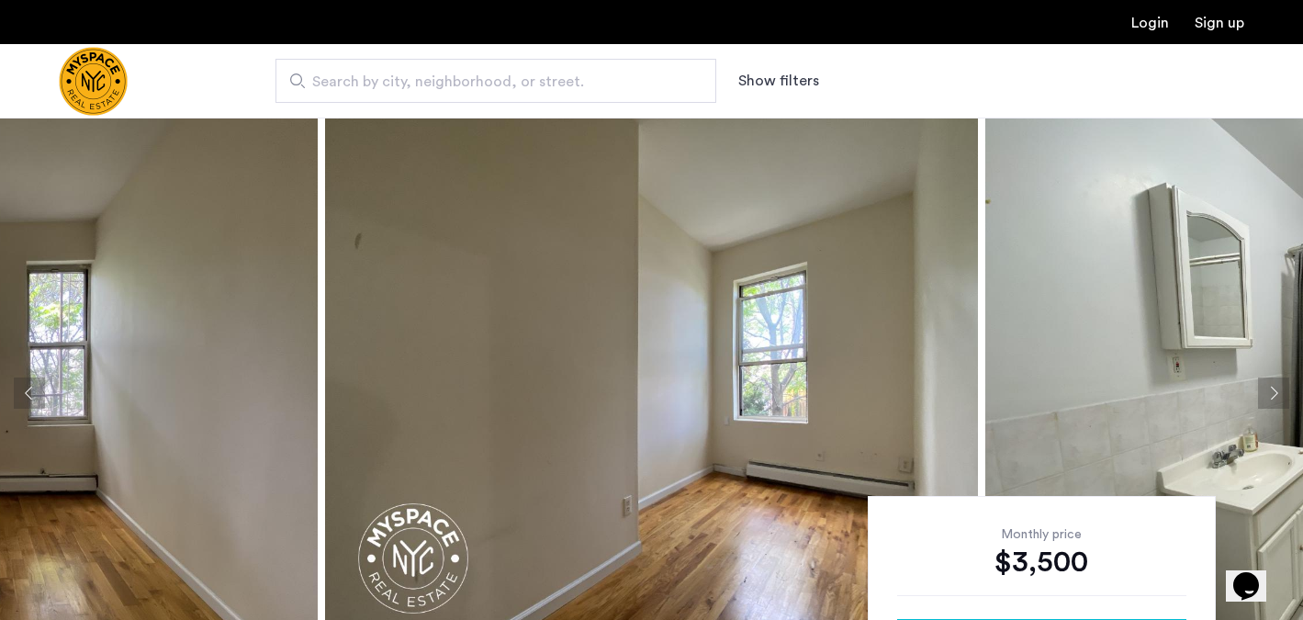
click at [1279, 392] on button "Next apartment" at bounding box center [1273, 393] width 31 height 31
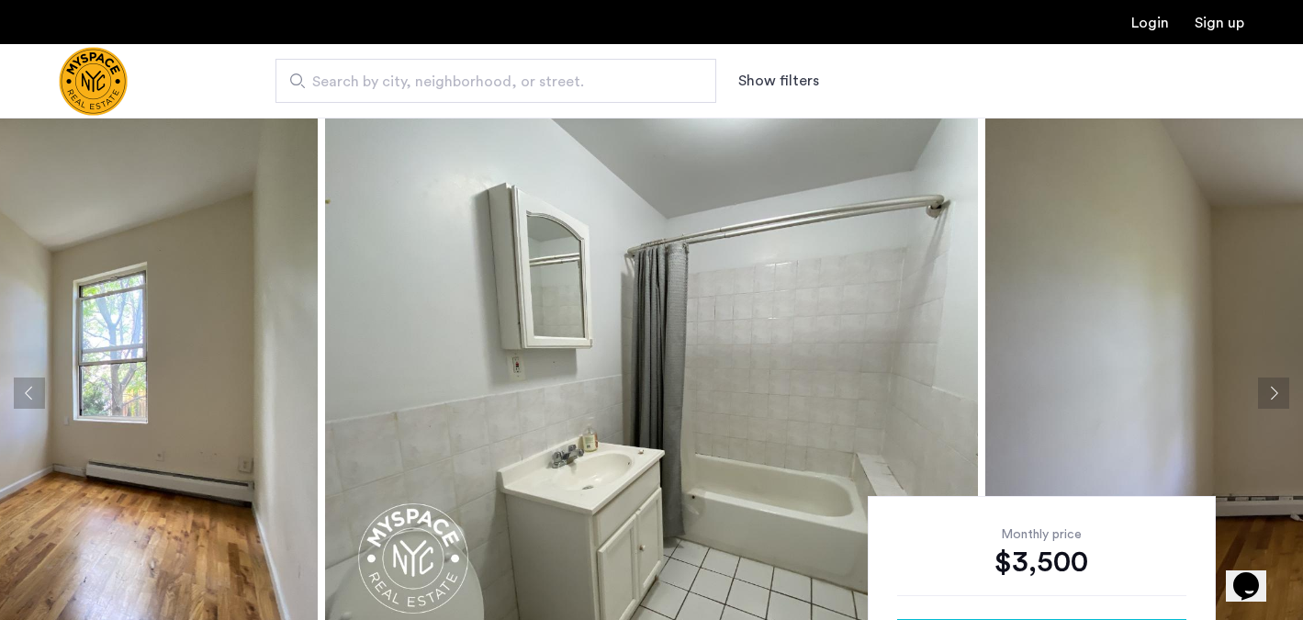
click at [1279, 392] on button "Next apartment" at bounding box center [1273, 393] width 31 height 31
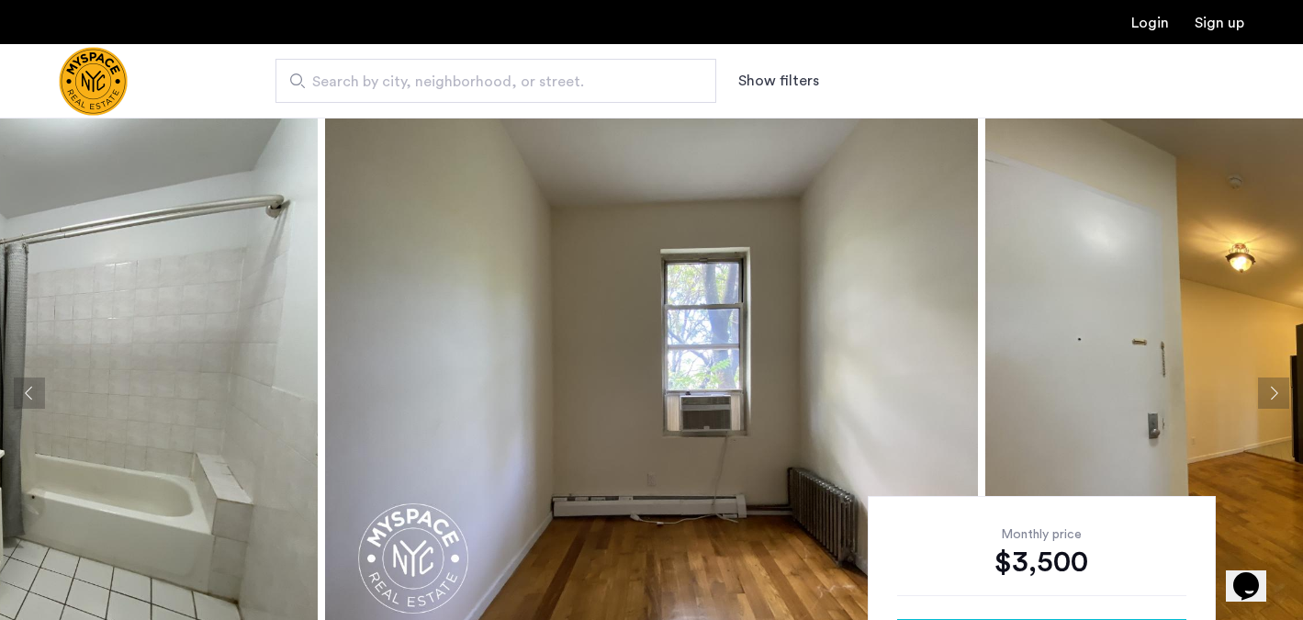
click at [1279, 392] on button "Next apartment" at bounding box center [1273, 393] width 31 height 31
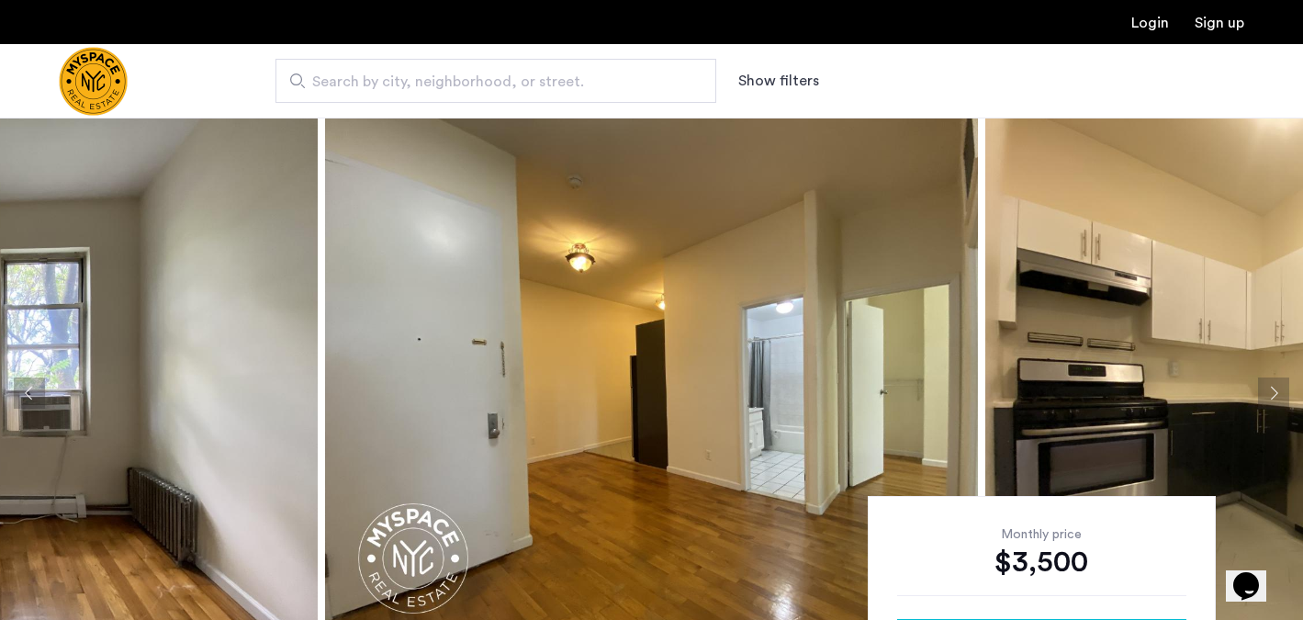
click at [1279, 392] on button "Next apartment" at bounding box center [1273, 393] width 31 height 31
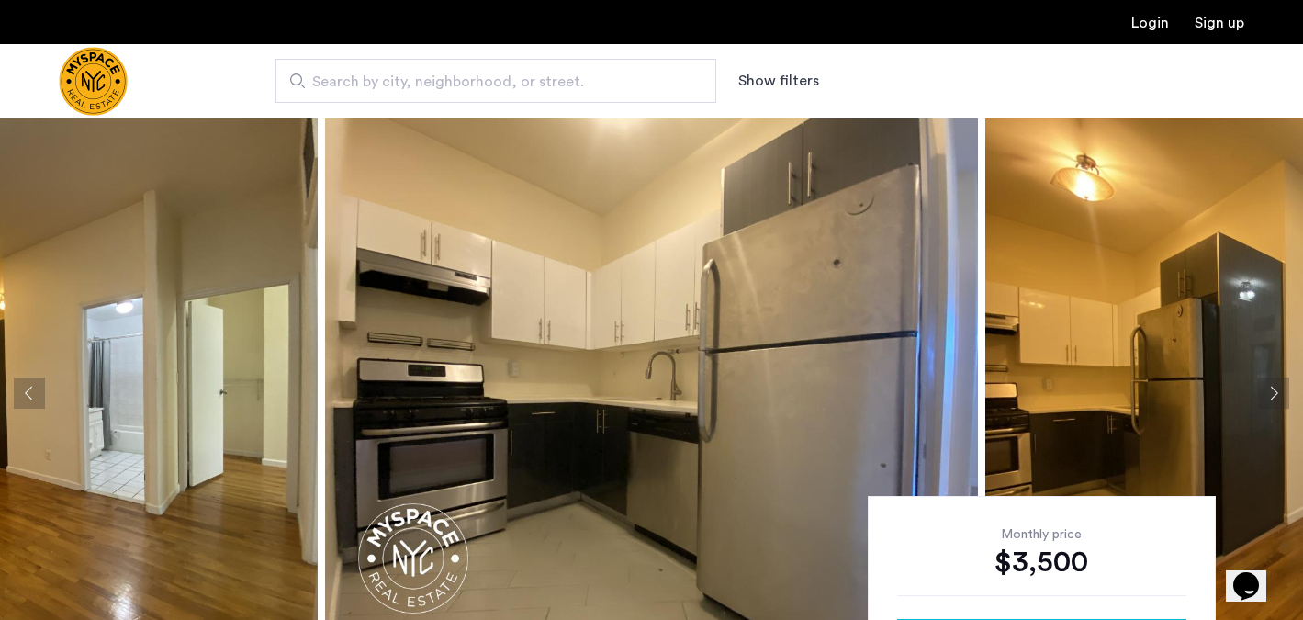
click at [1279, 392] on button "Next apartment" at bounding box center [1273, 393] width 31 height 31
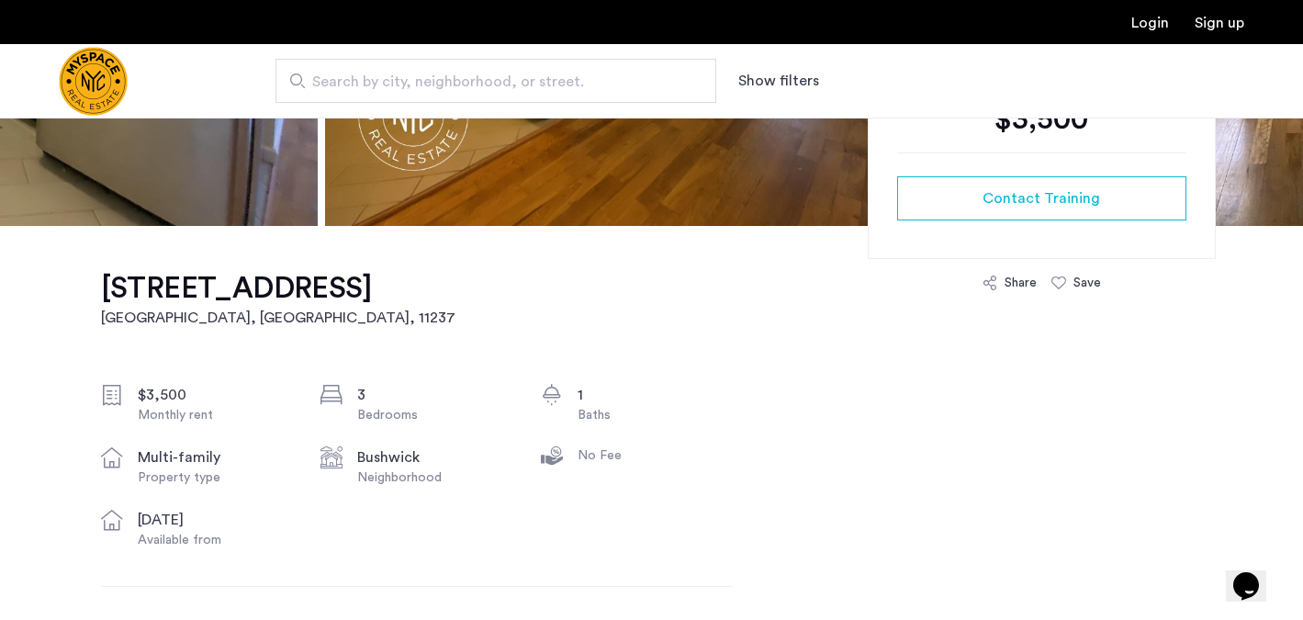
scroll to position [470, 0]
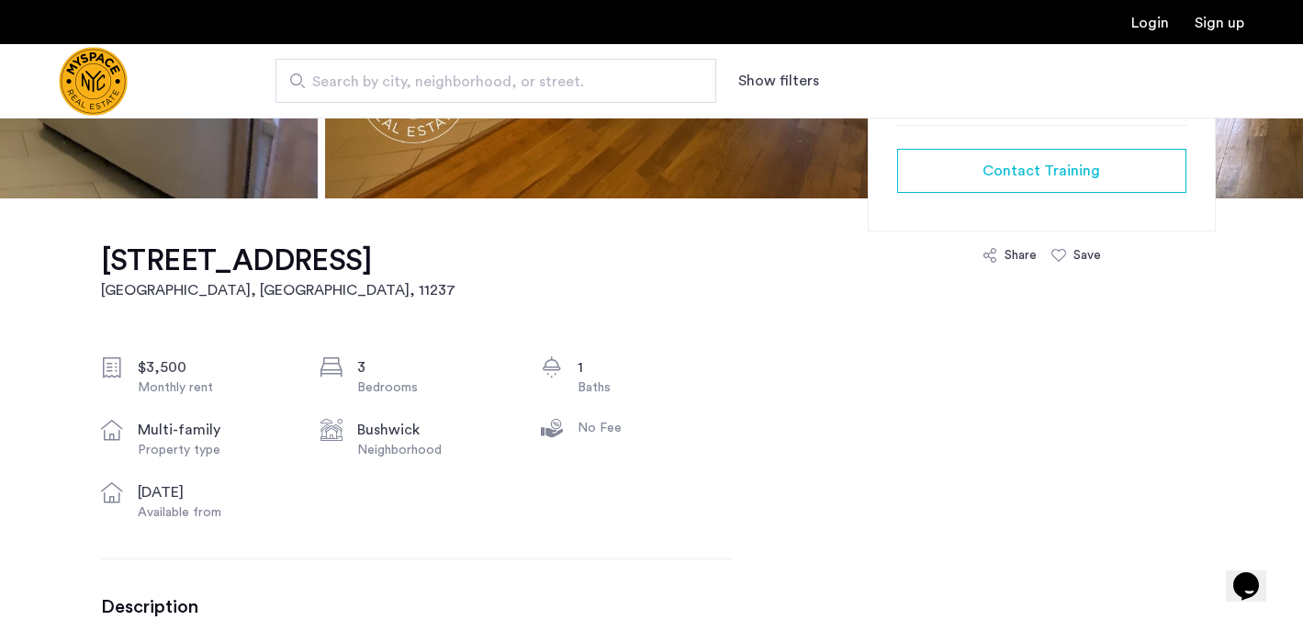
drag, startPoint x: 85, startPoint y: 250, endPoint x: 309, endPoint y: 252, distance: 223.2
copy h1 "229 Jefferson St"
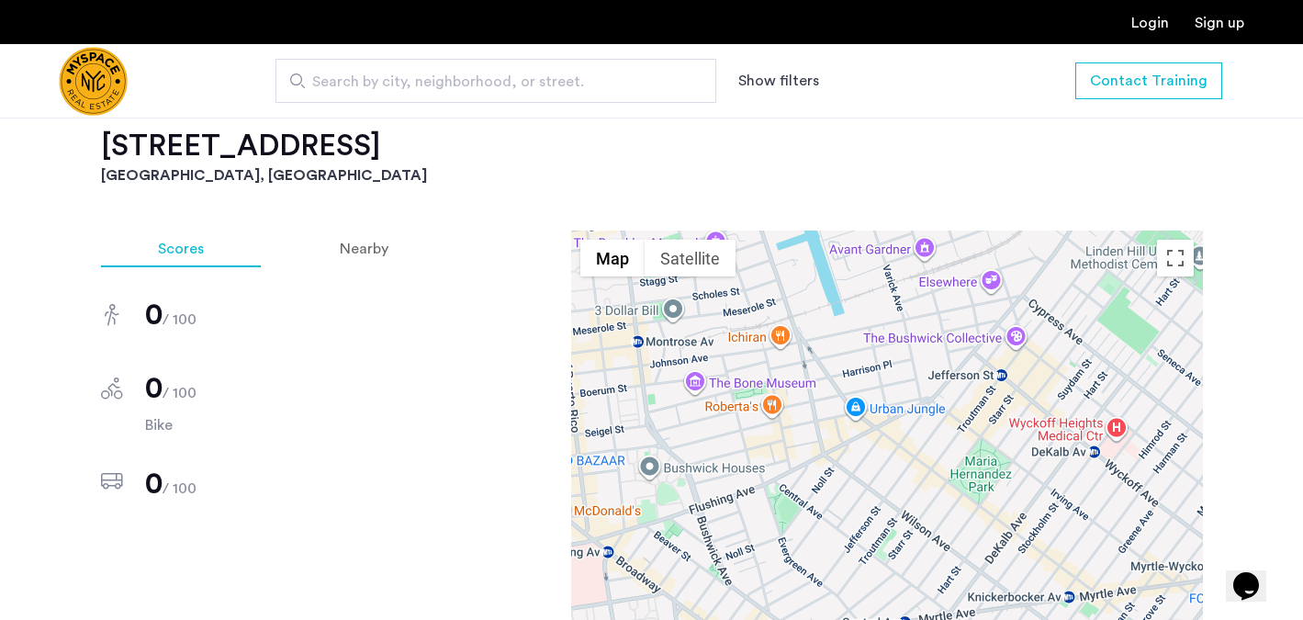
scroll to position [1336, 0]
